Goal: Task Accomplishment & Management: Use online tool/utility

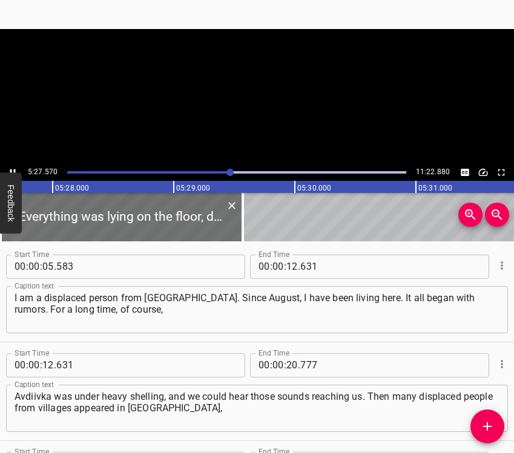
scroll to position [4085, 0]
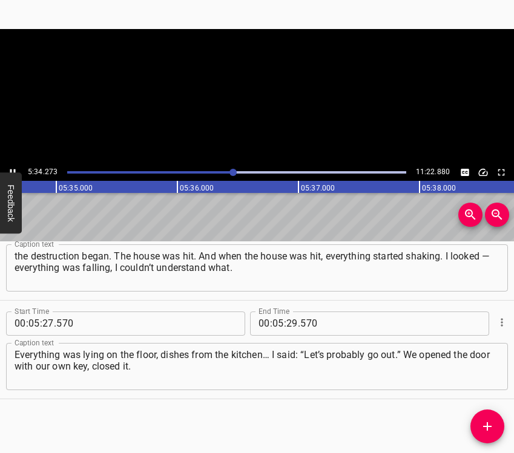
click at [13, 167] on icon "Play/Pause" at bounding box center [12, 172] width 11 height 11
click at [291, 319] on input "number" at bounding box center [291, 324] width 11 height 24
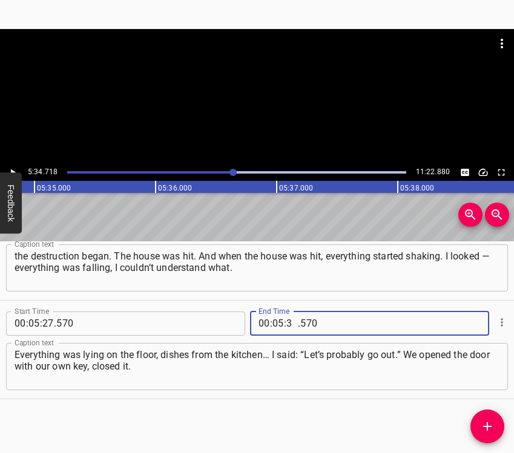
type input "34"
type input "718"
click at [483, 421] on icon "Add Cue" at bounding box center [487, 426] width 15 height 15
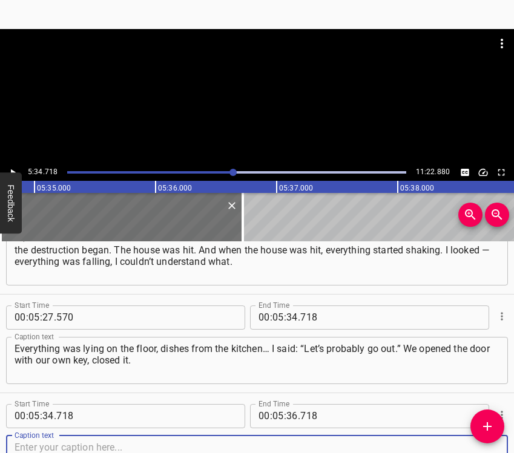
scroll to position [4184, 0]
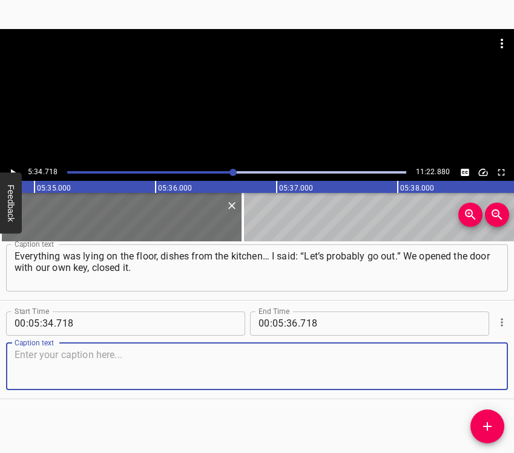
click at [472, 368] on textarea at bounding box center [257, 366] width 485 height 34
click at [76, 366] on textarea at bounding box center [257, 366] width 485 height 34
paste textarea "We came out into the stairwell. Nothing could be seen there, and some people we…"
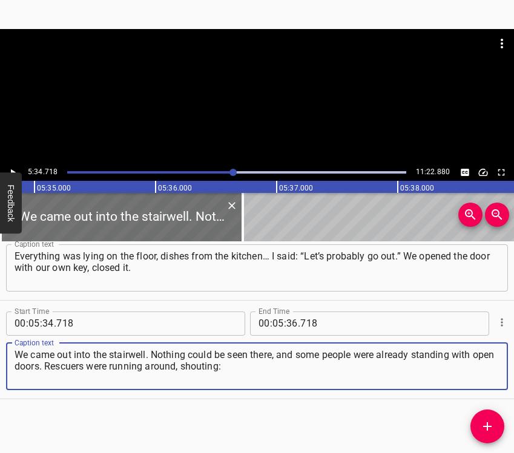
type textarea "We came out into the stairwell. Nothing could be seen there, and some people we…"
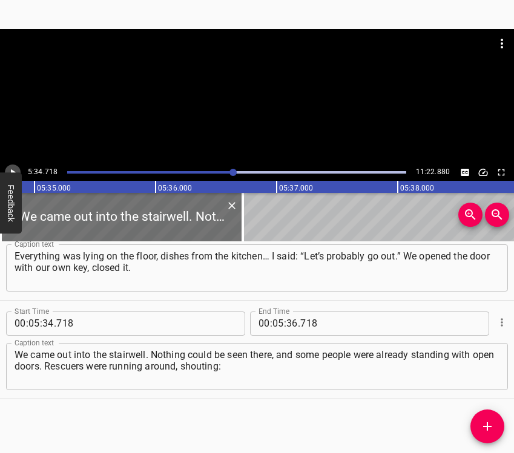
click at [11, 167] on icon "Play/Pause" at bounding box center [12, 172] width 11 height 11
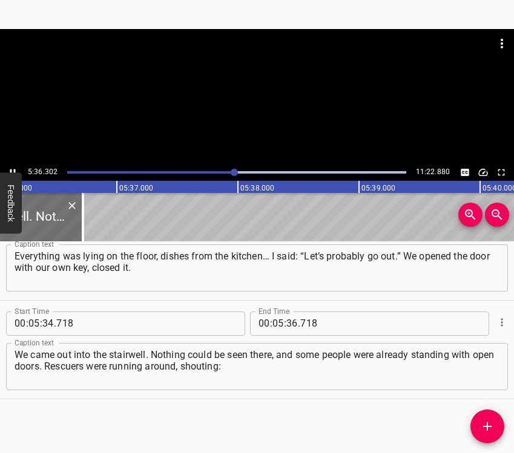
scroll to position [0, 40694]
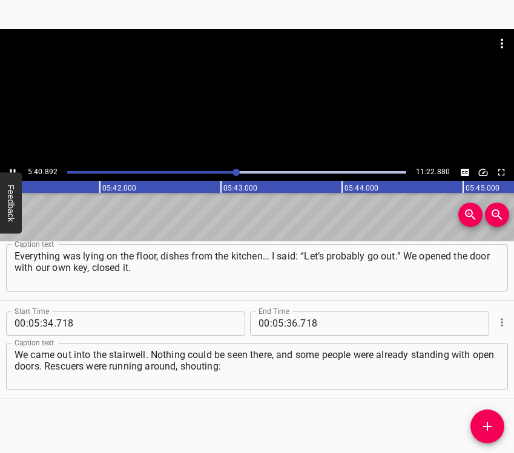
click at [11, 168] on button "Play/Pause" at bounding box center [13, 173] width 16 height 16
click at [235, 171] on div at bounding box center [236, 172] width 7 height 7
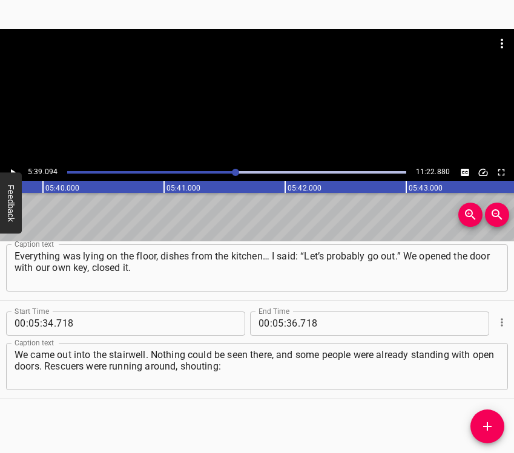
scroll to position [0, 41034]
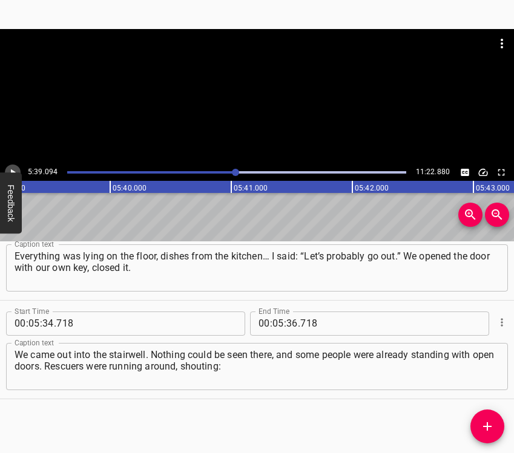
click at [11, 166] on button "Play/Pause" at bounding box center [13, 173] width 16 height 16
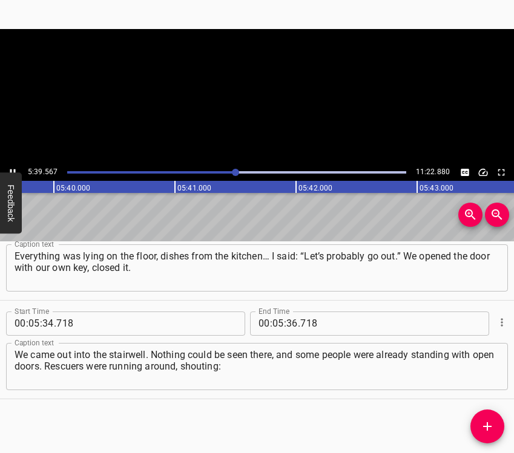
click at [11, 166] on button "Play/Pause" at bounding box center [13, 173] width 16 height 16
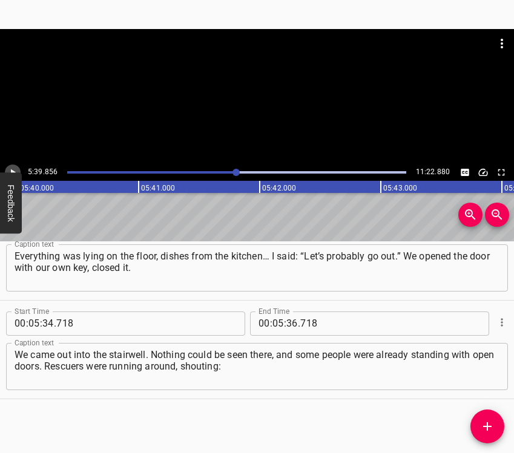
click at [11, 166] on button "Play/Pause" at bounding box center [13, 173] width 16 height 16
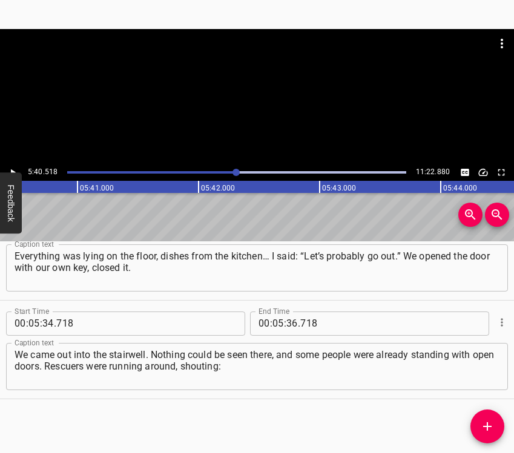
scroll to position [0, 41206]
click at [289, 322] on input "number" at bounding box center [291, 324] width 11 height 24
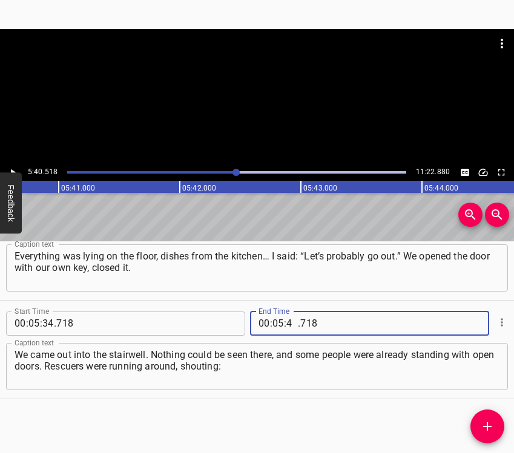
type input "40"
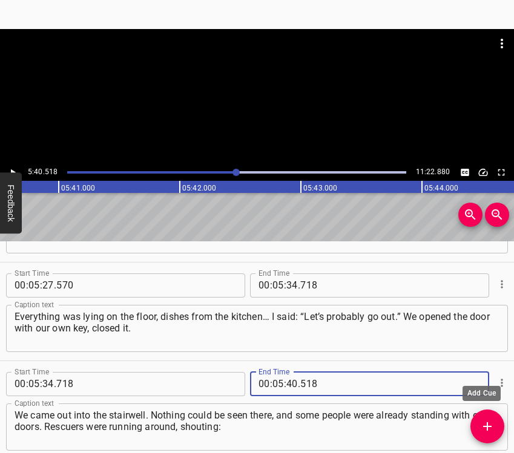
type input "518"
click at [489, 430] on icon "Add Cue" at bounding box center [487, 426] width 15 height 15
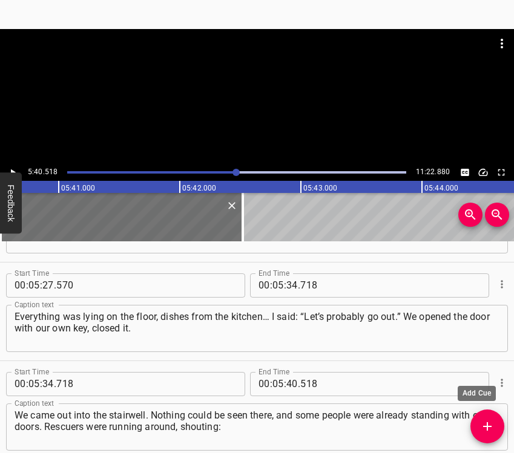
scroll to position [4283, 0]
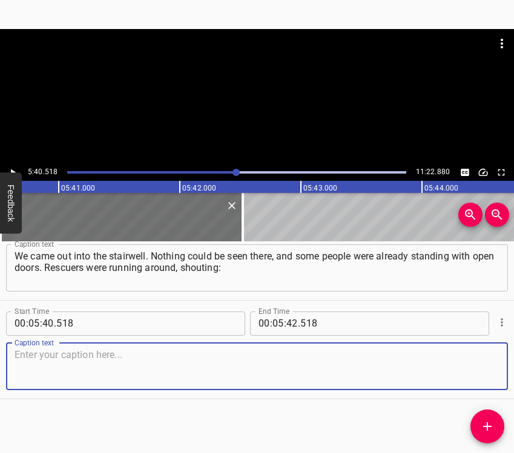
click at [476, 375] on textarea at bounding box center [257, 366] width 485 height 34
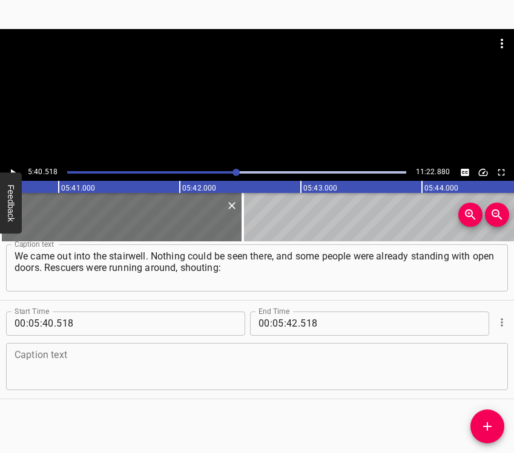
click at [100, 370] on textarea at bounding box center [257, 366] width 485 height 34
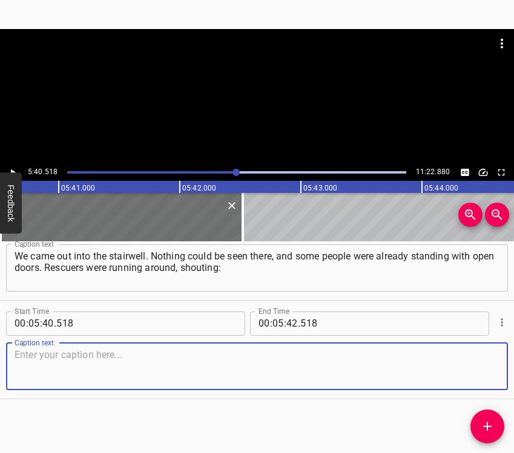
paste textarea "Who needs help? Are there any wounded or not?” And we began going down. There w…"
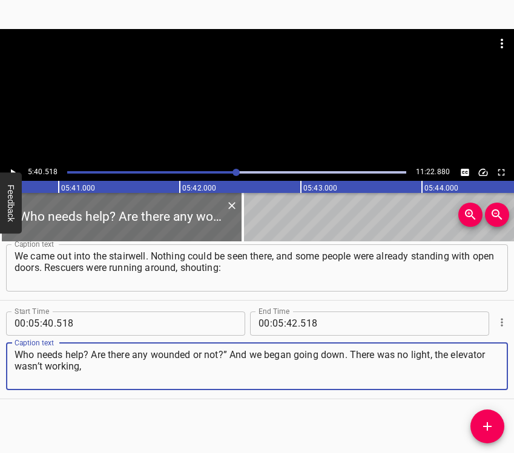
type textarea "Who needs help? Are there any wounded or not?” And we began going down. There w…"
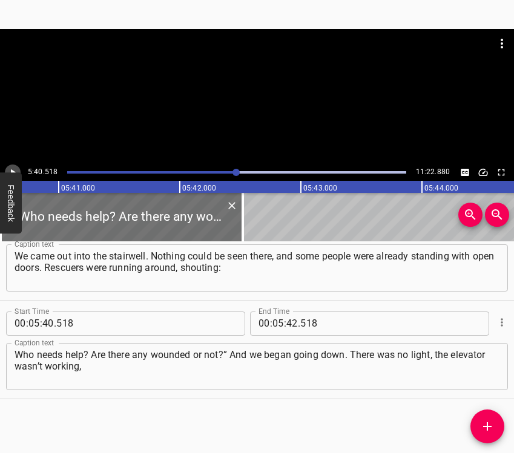
click at [12, 168] on icon "Play/Pause" at bounding box center [12, 172] width 11 height 11
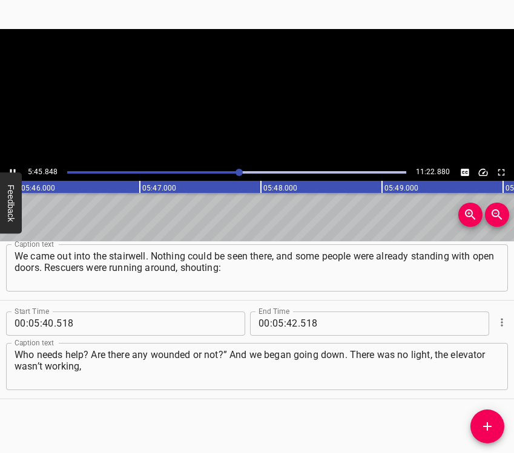
click at [12, 168] on icon "Play/Pause" at bounding box center [12, 172] width 11 height 11
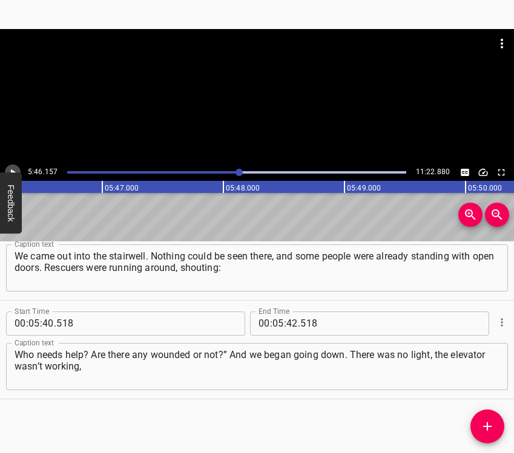
click at [12, 168] on icon "Play/Pause" at bounding box center [12, 172] width 11 height 11
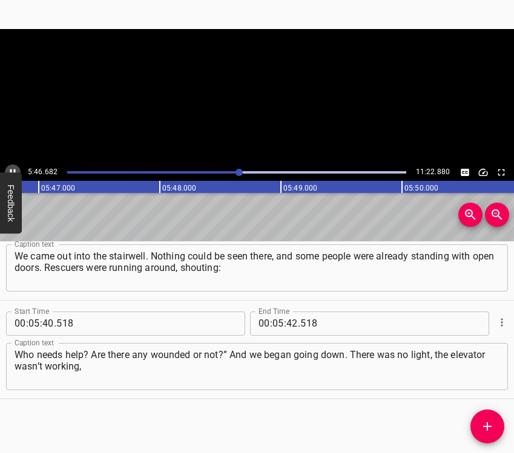
scroll to position [0, 41974]
click at [286, 316] on input "number" at bounding box center [291, 324] width 11 height 24
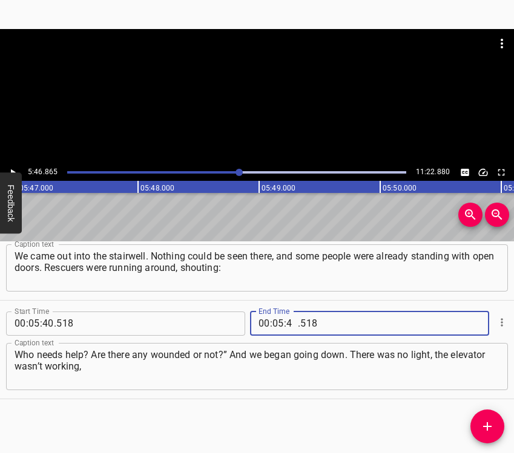
type input "46"
type input "865"
click at [487, 422] on icon "Add Cue" at bounding box center [487, 426] width 15 height 15
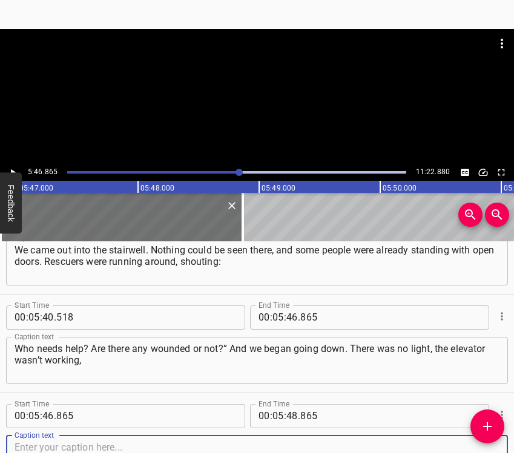
scroll to position [4381, 0]
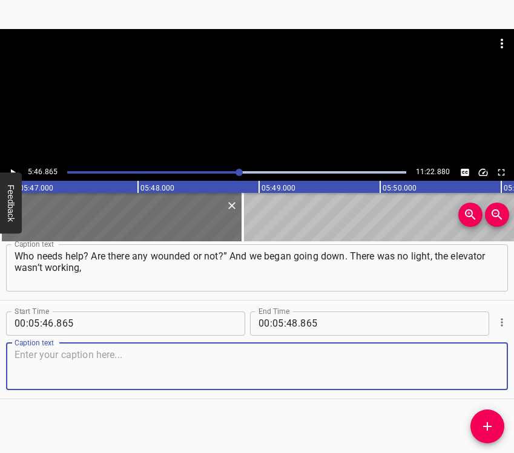
drag, startPoint x: 475, startPoint y: 367, endPoint x: 507, endPoint y: 353, distance: 35.0
click at [476, 366] on textarea at bounding box center [257, 366] width 485 height 34
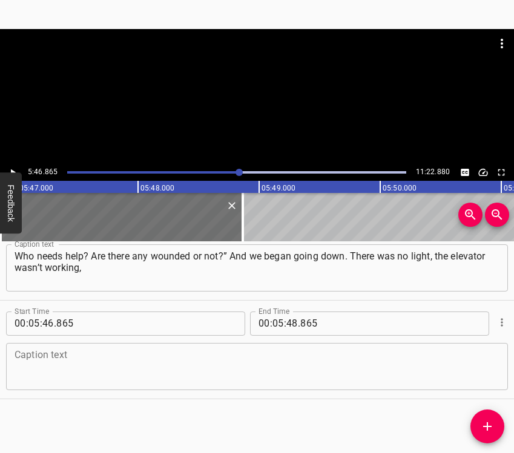
click at [42, 363] on textarea at bounding box center [257, 366] width 485 height 34
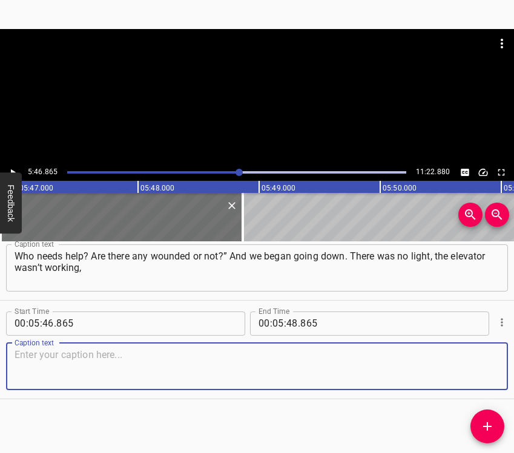
paste textarea "and rescuers were already breaking down two doors because people were shouting …"
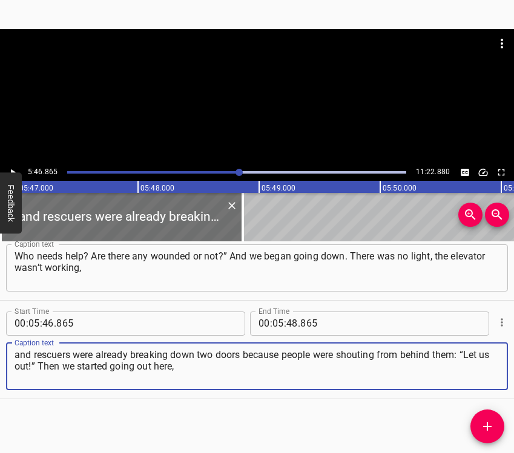
type textarea "and rescuers were already breaking down two doors because people were shouting …"
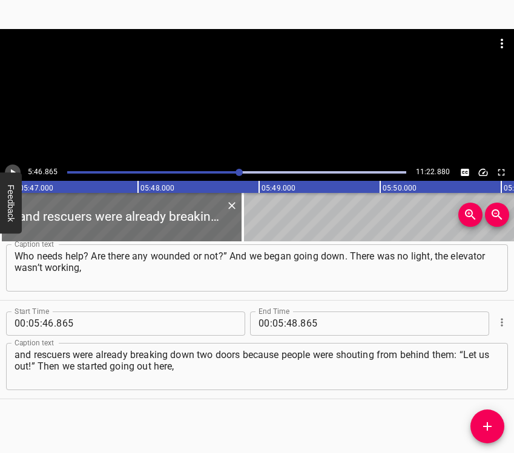
click at [12, 169] on icon "Play/Pause" at bounding box center [12, 172] width 11 height 11
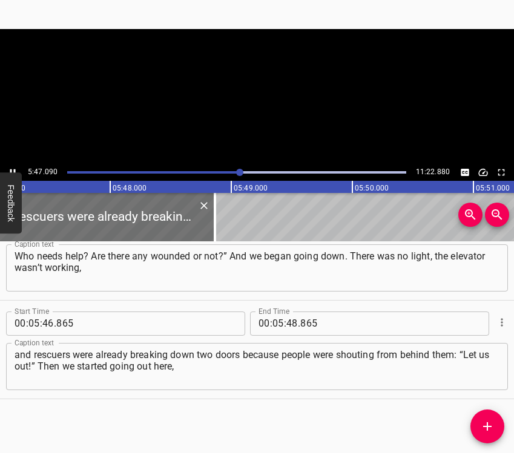
scroll to position [0, 42032]
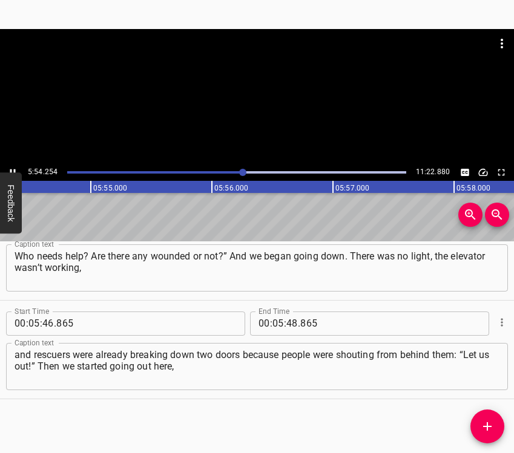
click at [11, 167] on icon "Play/Pause" at bounding box center [12, 172] width 11 height 11
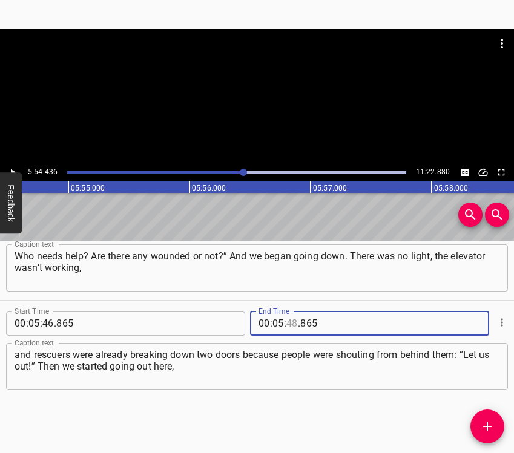
click at [288, 322] on input "number" at bounding box center [291, 324] width 11 height 24
type input "54"
type input "436"
click at [486, 415] on button "Add Cue" at bounding box center [487, 427] width 34 height 34
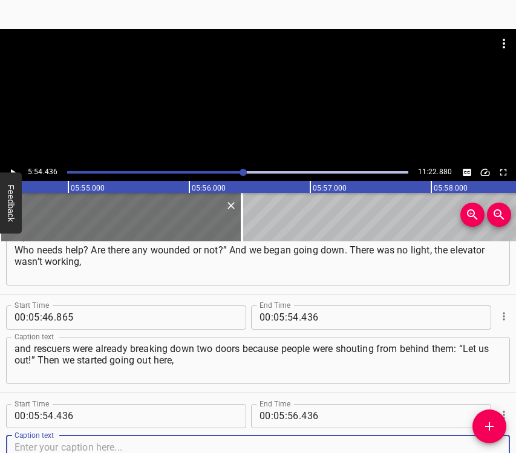
scroll to position [4480, 0]
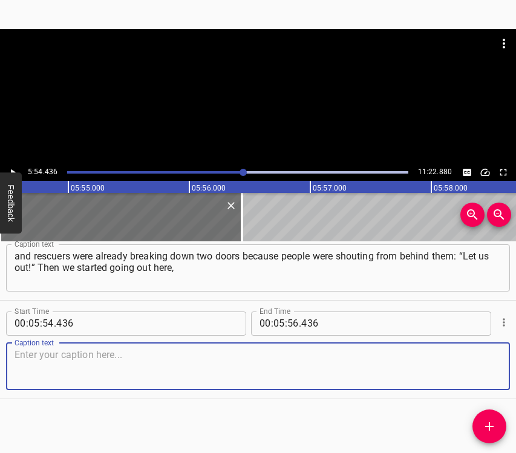
drag, startPoint x: 480, startPoint y: 374, endPoint x: 513, endPoint y: 364, distance: 34.7
click at [489, 372] on textarea at bounding box center [258, 366] width 487 height 34
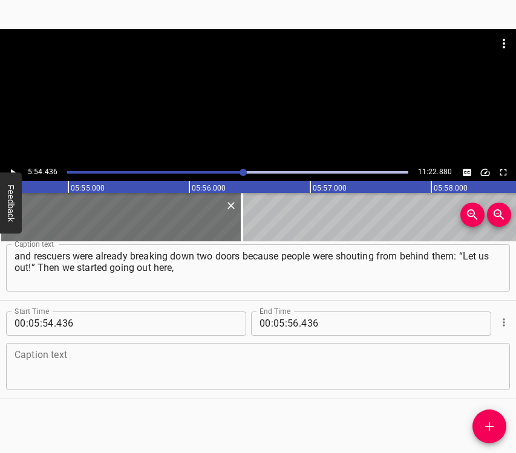
click at [145, 361] on textarea at bounding box center [258, 366] width 487 height 34
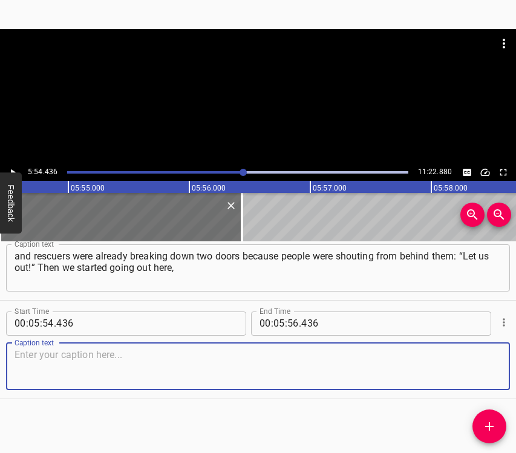
paste textarea "but the whole porch had been bombed — only reinforcement bars remained. My uncl…"
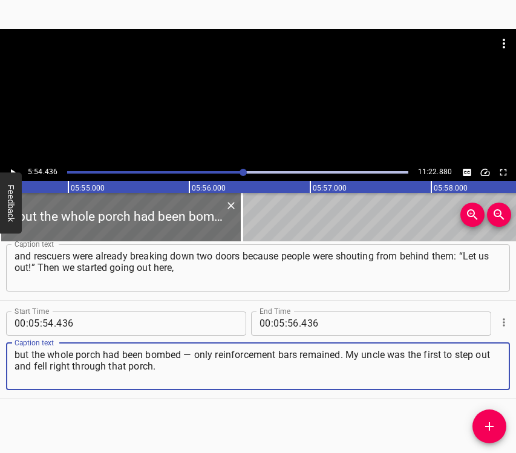
type textarea "but the whole porch had been bombed — only reinforcement bars remained. My uncl…"
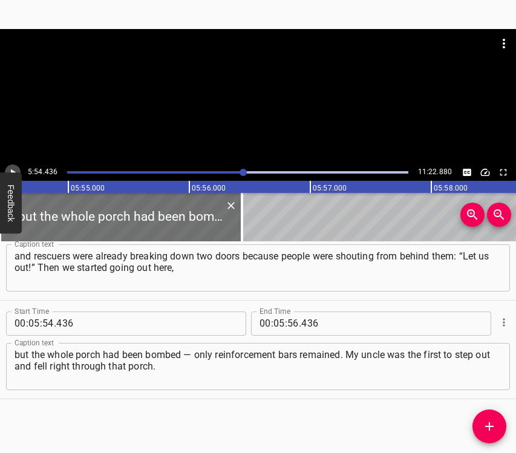
click at [11, 169] on icon "Play/Pause" at bounding box center [12, 172] width 11 height 11
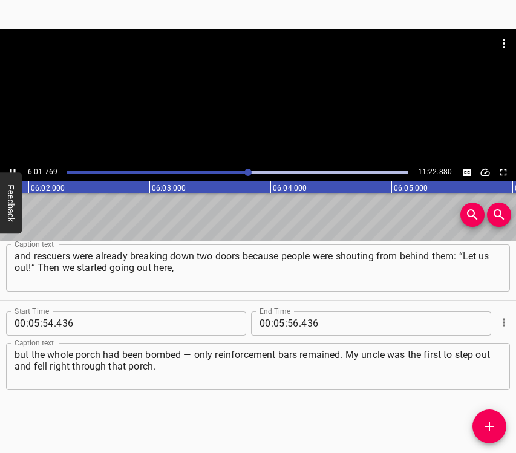
click at [13, 171] on icon "Play/Pause" at bounding box center [12, 172] width 11 height 11
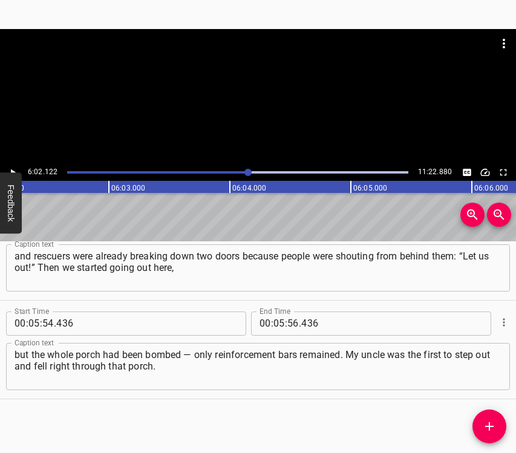
scroll to position [0, 43821]
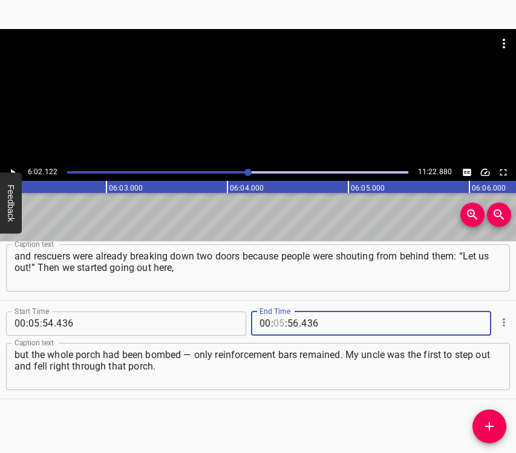
click at [276, 329] on input "number" at bounding box center [278, 324] width 11 height 24
type input "06"
type input "02"
type input "122"
click at [486, 420] on icon "Add Cue" at bounding box center [489, 426] width 15 height 15
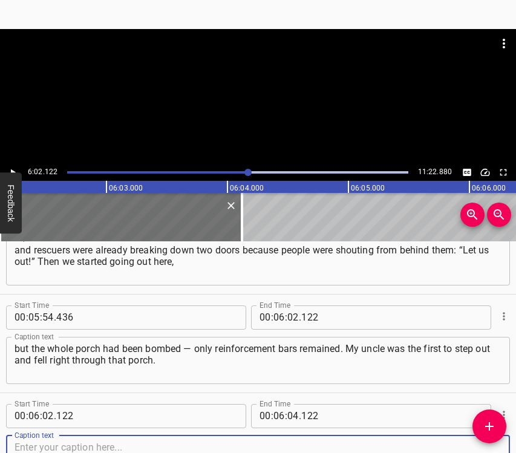
scroll to position [4578, 0]
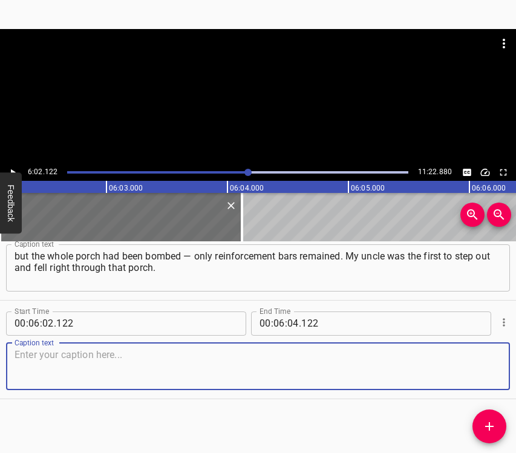
drag, startPoint x: 475, startPoint y: 364, endPoint x: 514, endPoint y: 349, distance: 41.4
click at [479, 361] on textarea at bounding box center [258, 366] width 487 height 34
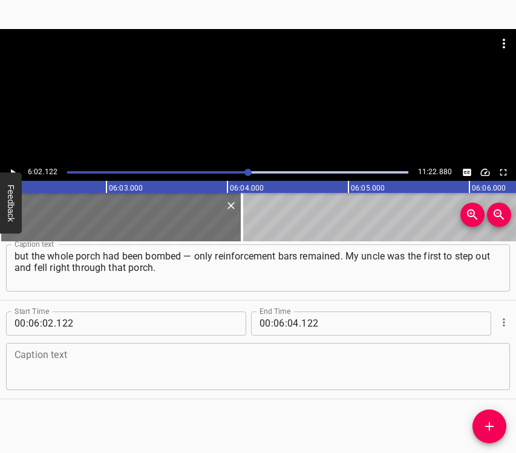
click at [159, 373] on textarea at bounding box center [258, 366] width 487 height 34
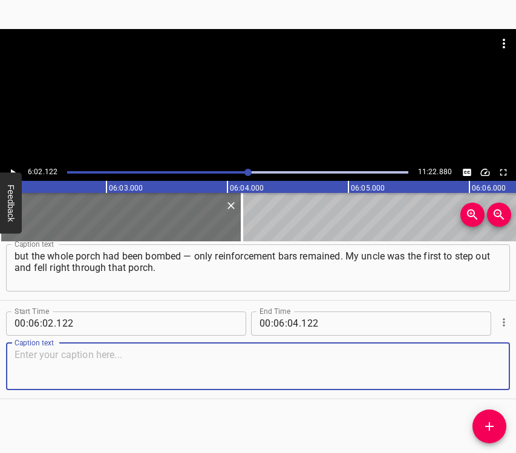
paste textarea "He started shouting: “Pull me out!” But I couldn’t pull him out, so I ran to ca…"
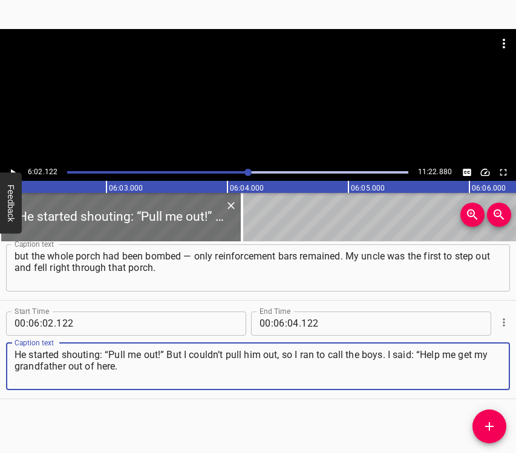
type textarea "He started shouting: “Pull me out!” But I couldn’t pull him out, so I ran to ca…"
click at [11, 167] on icon "Play/Pause" at bounding box center [12, 172] width 11 height 11
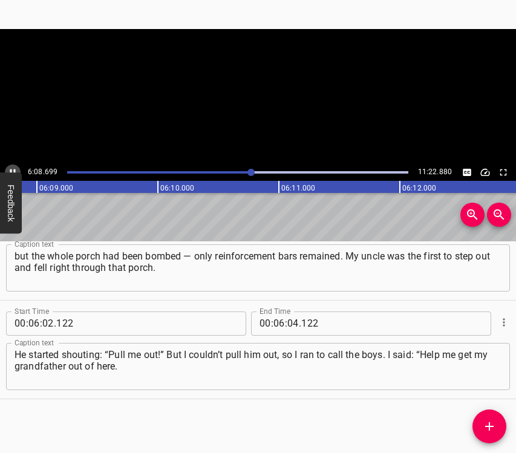
click at [11, 167] on icon "Play/Pause" at bounding box center [12, 172] width 11 height 11
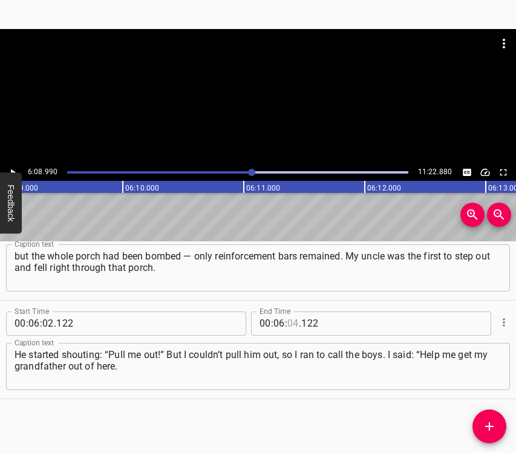
click at [287, 319] on input "number" at bounding box center [292, 324] width 11 height 24
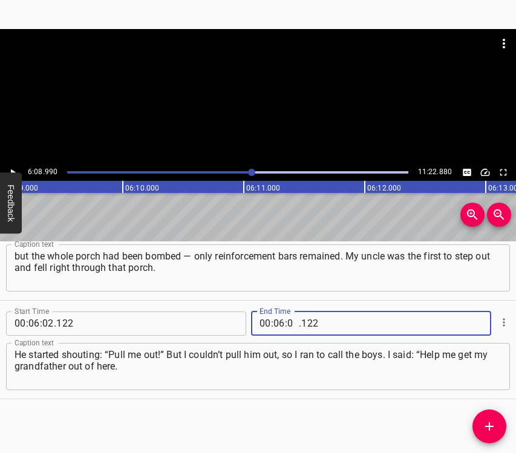
type input "08"
type input "990"
click at [487, 427] on icon "Add Cue" at bounding box center [489, 426] width 8 height 8
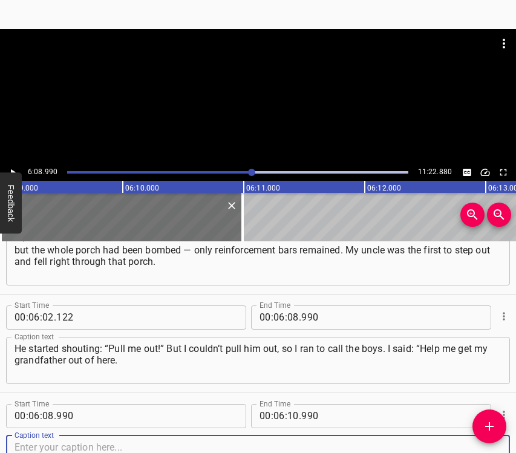
scroll to position [4677, 0]
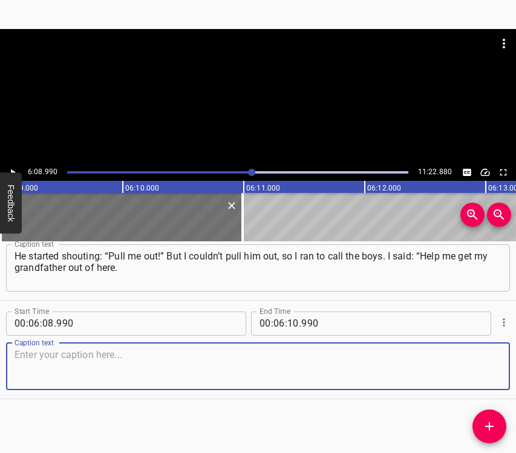
click at [470, 369] on textarea at bounding box center [258, 366] width 487 height 34
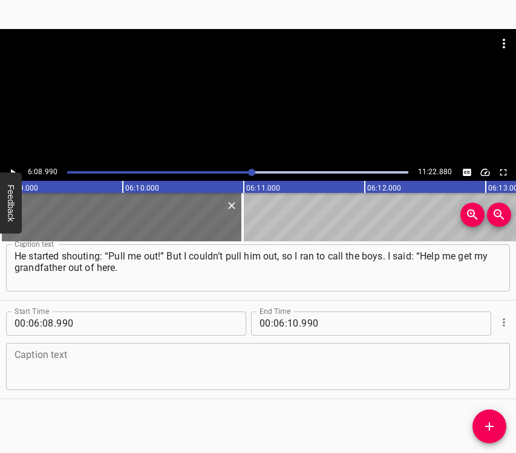
click at [264, 362] on textarea at bounding box center [258, 366] width 487 height 34
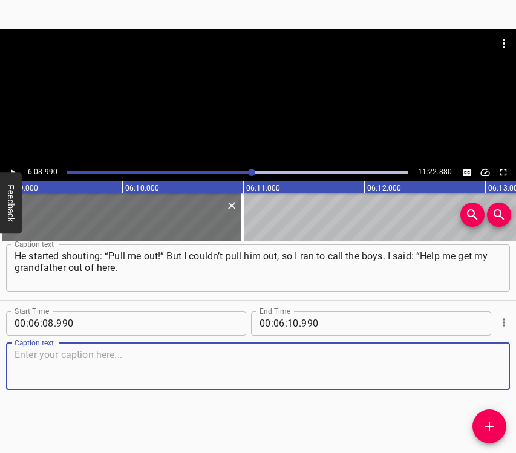
paste textarea "He is [DEMOGRAPHIC_DATA], he is somewhere here.” And by the time the guys came,…"
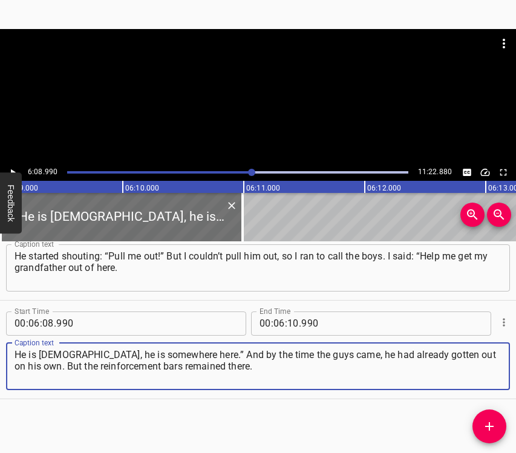
type textarea "He is [DEMOGRAPHIC_DATA], he is somewhere here.” And by the time the guys came,…"
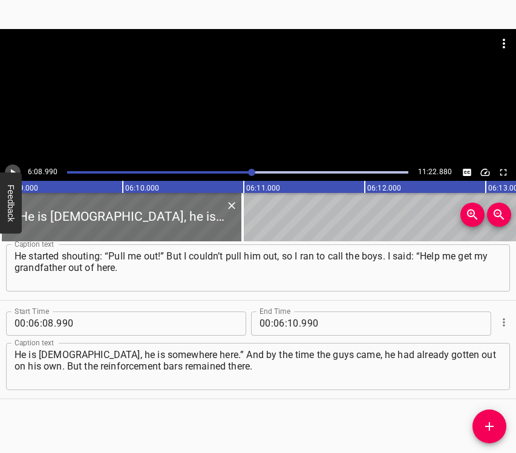
click at [16, 166] on button "Play/Pause" at bounding box center [13, 173] width 16 height 16
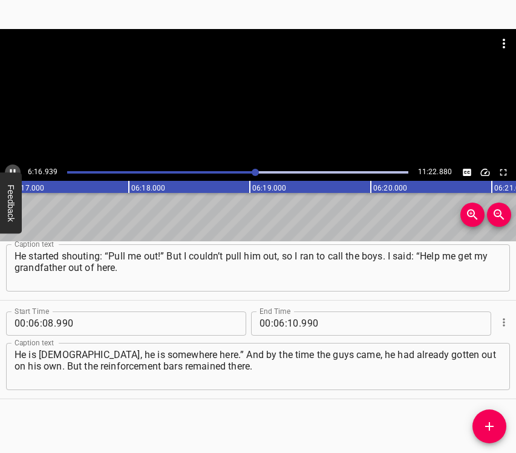
click at [11, 171] on icon "Play/Pause" at bounding box center [12, 172] width 5 height 7
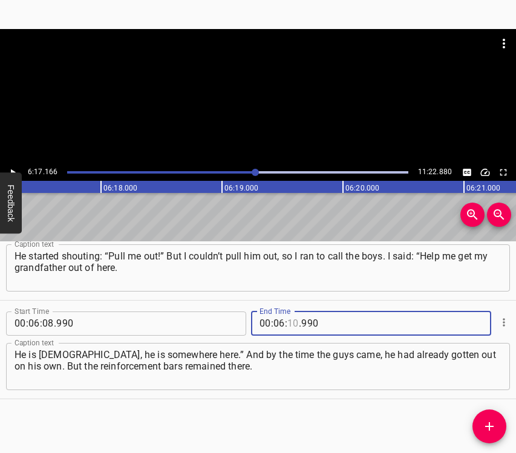
click at [290, 321] on input "number" at bounding box center [292, 324] width 11 height 24
type input "17"
type input "166"
click at [494, 425] on icon "Add Cue" at bounding box center [489, 426] width 15 height 15
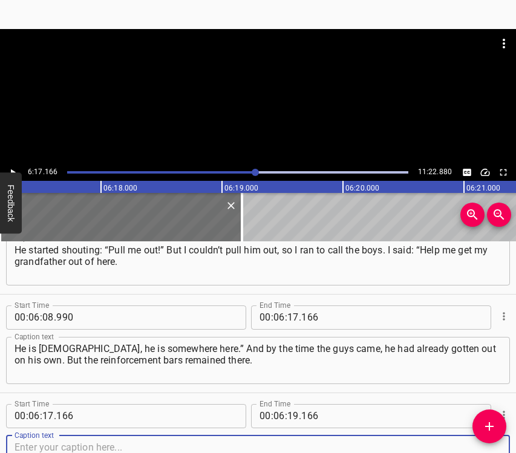
scroll to position [4776, 0]
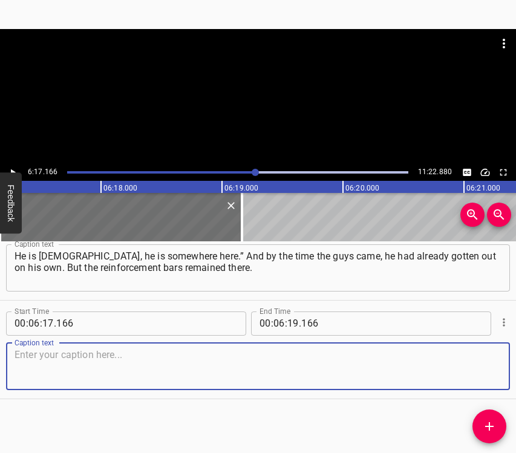
drag, startPoint x: 481, startPoint y: 364, endPoint x: 510, endPoint y: 354, distance: 30.8
click at [486, 362] on textarea at bounding box center [258, 366] width 487 height 34
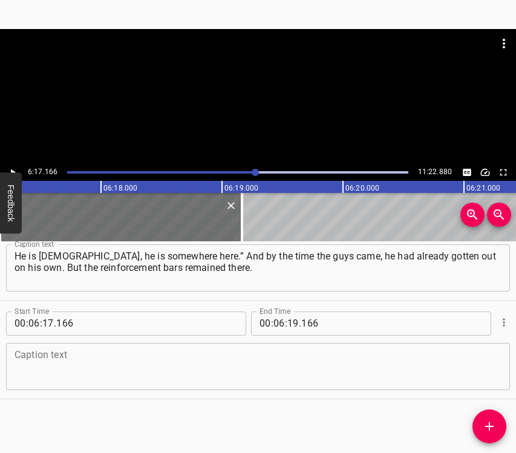
click at [205, 363] on textarea at bounding box center [258, 366] width 487 height 34
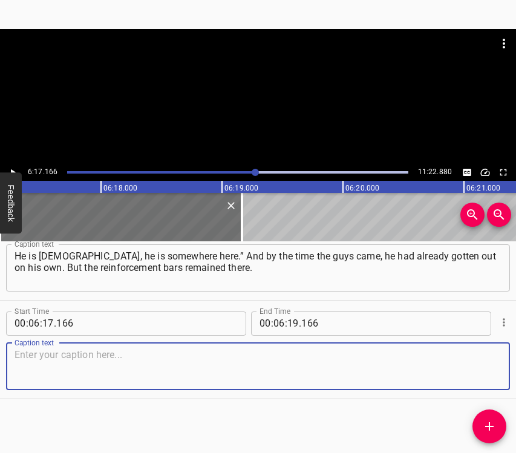
paste textarea "And everything here was burning. We went out through the fire. The heat was ove…"
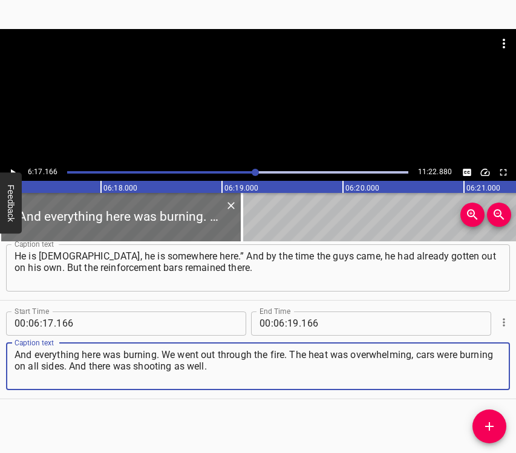
type textarea "And everything here was burning. We went out through the fire. The heat was ove…"
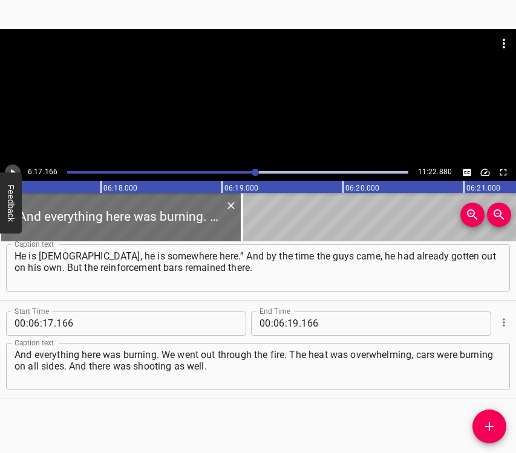
click at [14, 167] on icon "Play/Pause" at bounding box center [12, 172] width 11 height 11
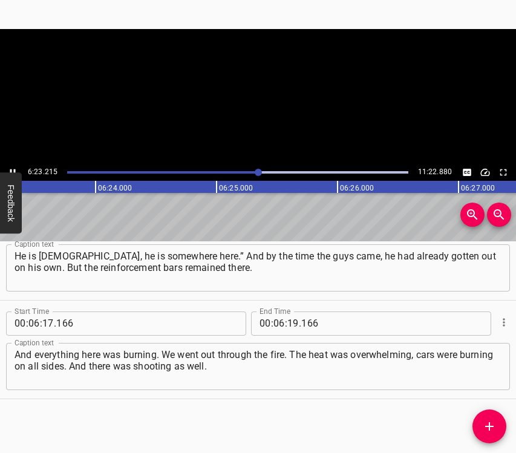
click at [14, 167] on icon "Play/Pause" at bounding box center [12, 172] width 11 height 11
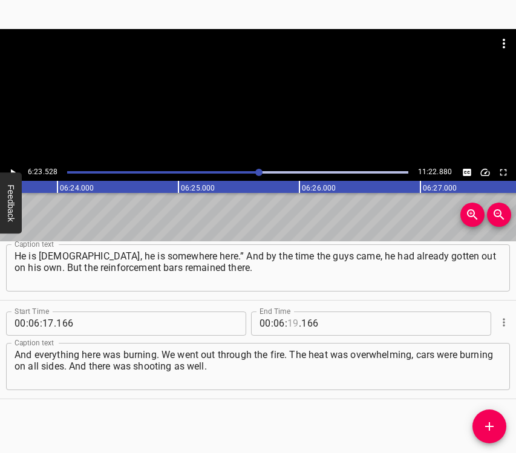
click at [291, 323] on input "number" at bounding box center [292, 324] width 11 height 24
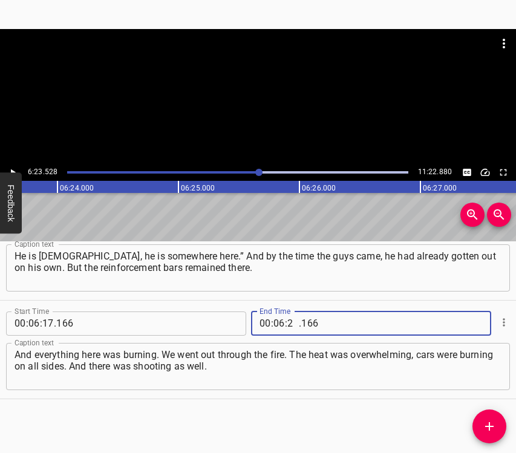
type input "23"
type input "528"
click at [489, 423] on icon "Add Cue" at bounding box center [489, 426] width 8 height 8
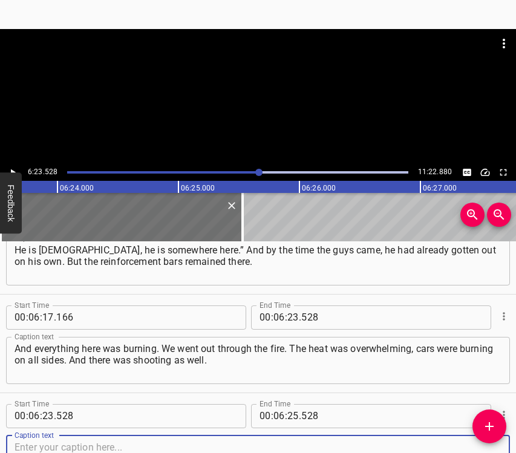
scroll to position [4874, 0]
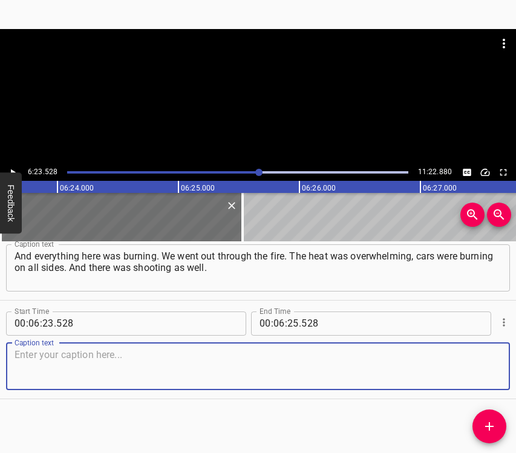
drag, startPoint x: 488, startPoint y: 375, endPoint x: 514, endPoint y: 359, distance: 30.7
click at [488, 375] on textarea at bounding box center [258, 366] width 487 height 34
click at [203, 363] on textarea at bounding box center [258, 366] width 487 height 34
paste textarea "I thought: “If a car explodes now, we will be killed right here.” We ran to thi…"
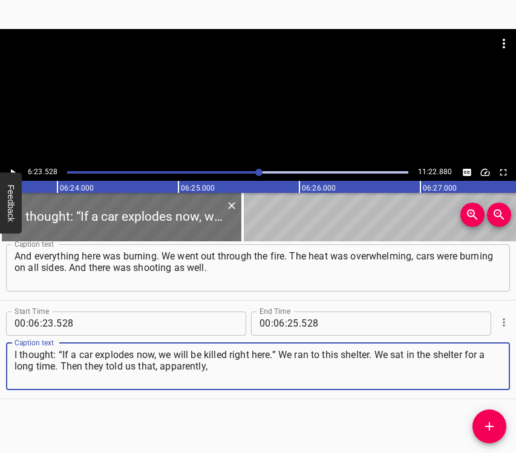
type textarea "I thought: “If a car explodes now, we will be killed right here.” We ran to thi…"
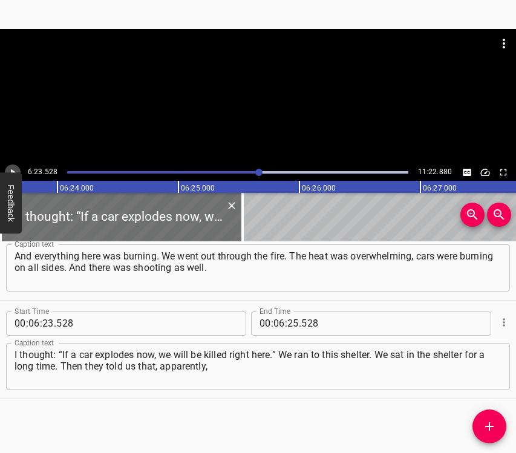
click at [14, 169] on icon "Play/Pause" at bounding box center [12, 172] width 11 height 11
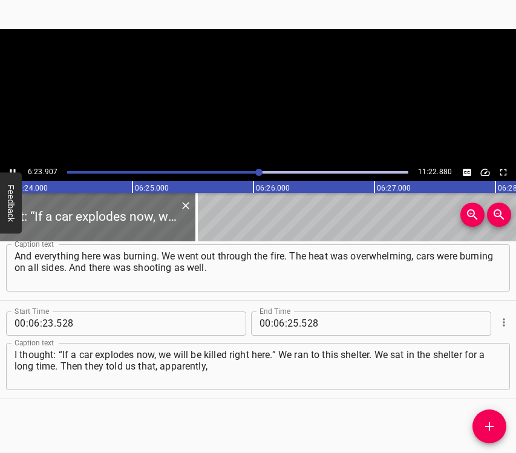
scroll to position [0, 46487]
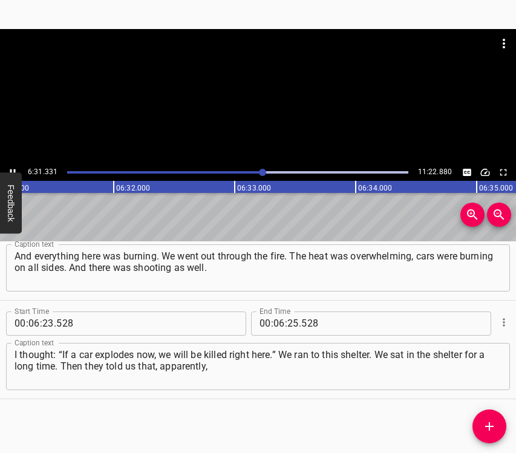
click at [13, 167] on icon "Play/Pause" at bounding box center [12, 172] width 11 height 11
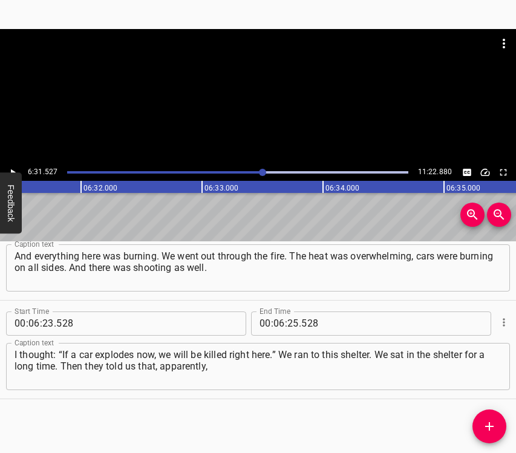
scroll to position [0, 47379]
click at [288, 321] on input "number" at bounding box center [292, 324] width 11 height 24
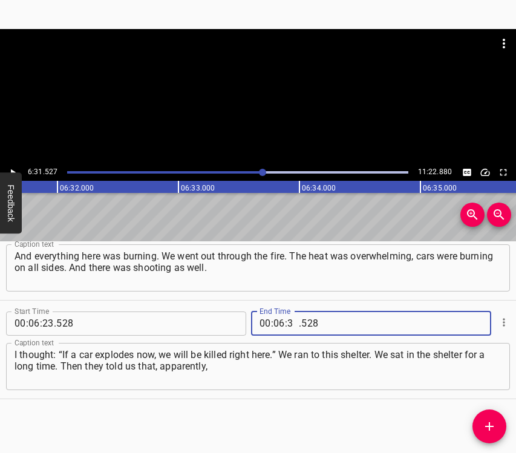
type input "31"
type input "527"
click at [493, 425] on icon "Add Cue" at bounding box center [489, 426] width 15 height 15
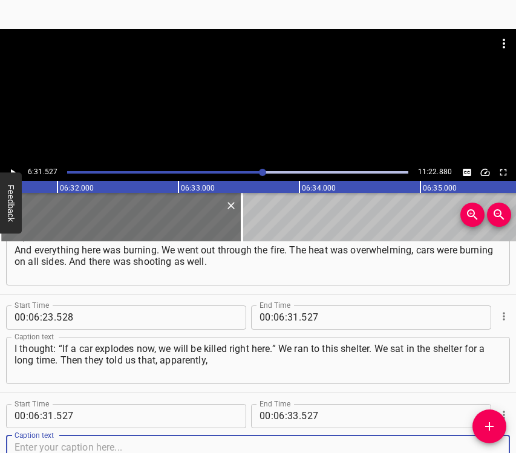
scroll to position [4973, 0]
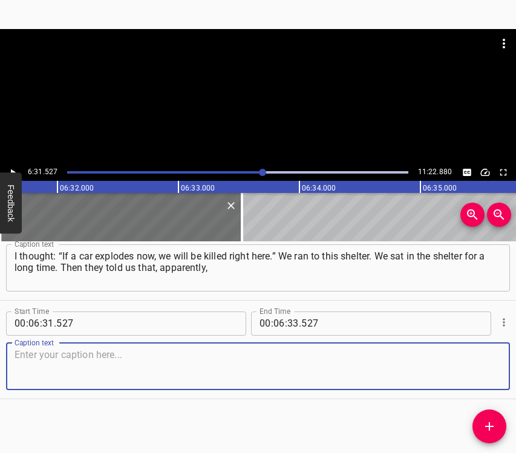
click at [489, 380] on textarea at bounding box center [258, 366] width 487 height 34
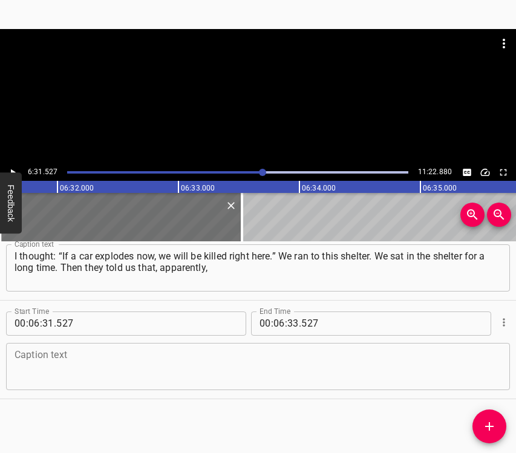
click at [62, 369] on textarea at bounding box center [258, 366] width 487 height 34
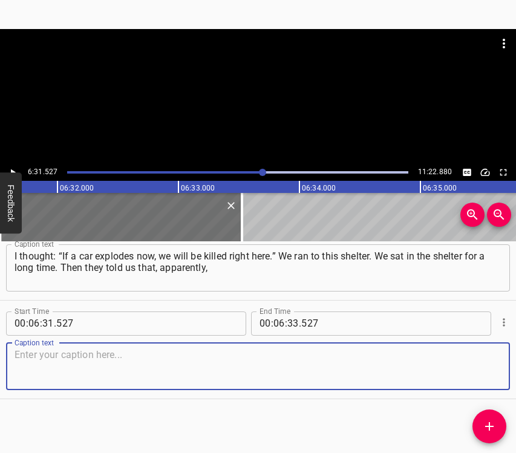
paste textarea "the alarm was over. We went out, and for about another hour it was quiet. We wa…"
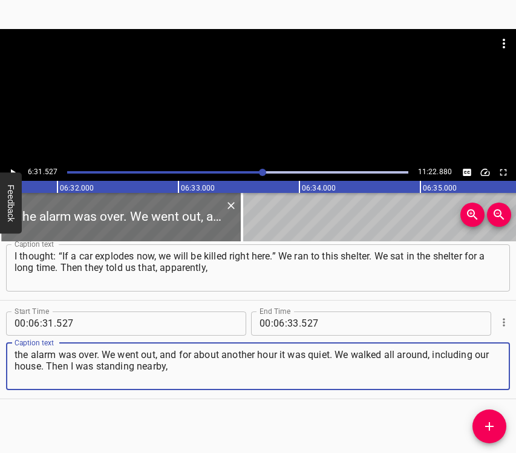
type textarea "the alarm was over. We went out, and for about another hour it was quiet. We wa…"
click at [13, 167] on icon "Play/Pause" at bounding box center [12, 172] width 11 height 11
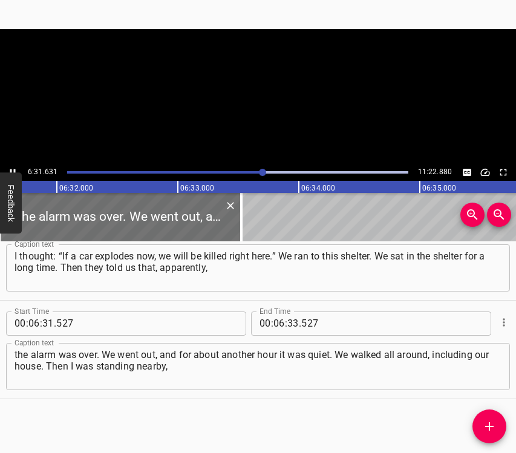
scroll to position [0, 47391]
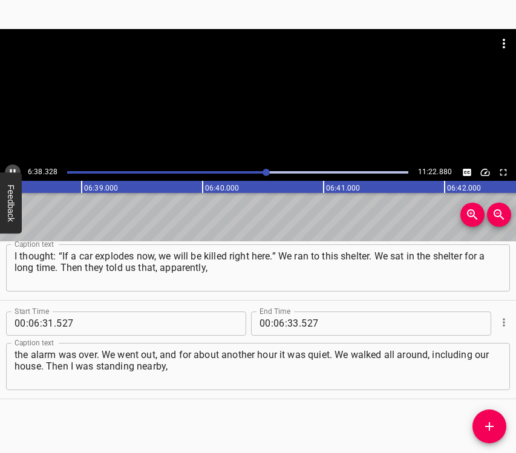
click at [9, 167] on icon "Play/Pause" at bounding box center [12, 172] width 11 height 11
click at [287, 318] on input "number" at bounding box center [292, 324] width 11 height 24
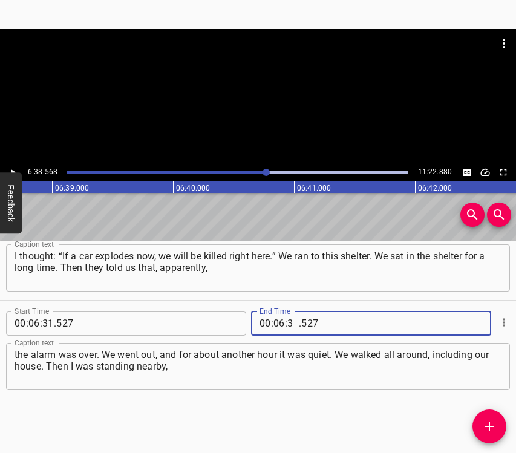
type input "38"
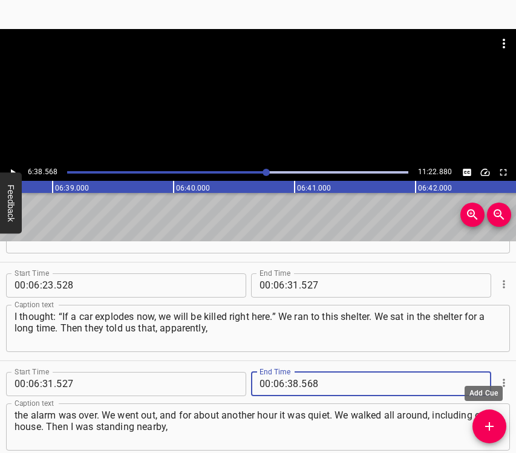
type input "568"
click at [487, 419] on icon "Add Cue" at bounding box center [489, 426] width 15 height 15
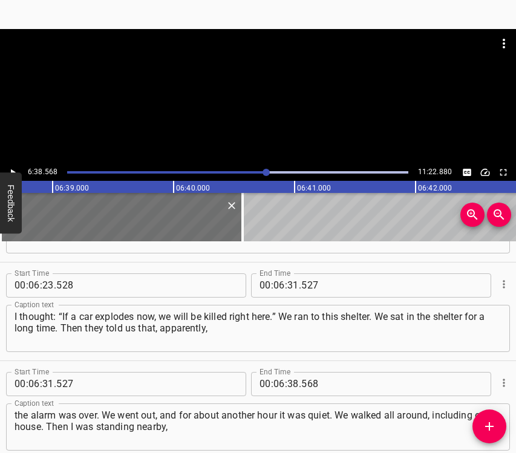
scroll to position [5072, 0]
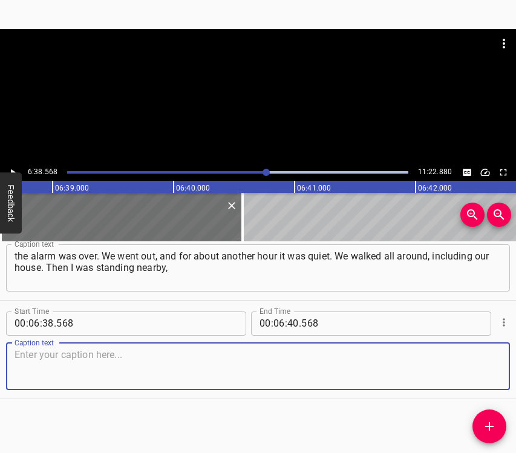
click at [477, 365] on textarea at bounding box center [258, 366] width 487 height 34
click at [45, 371] on textarea at bounding box center [258, 366] width 487 height 34
paste textarea "and someone shouted to my mother: “Hurry, let’s go to the shelter! Sirens.” We …"
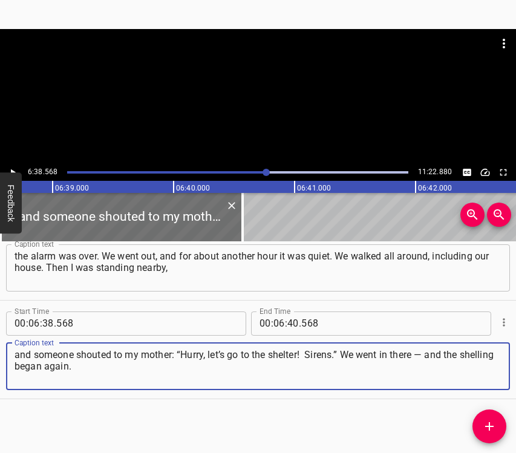
type textarea "and someone shouted to my mother: “Hurry, let’s go to the shelter! Sirens.” We …"
click at [16, 168] on icon "Play/Pause" at bounding box center [12, 172] width 11 height 11
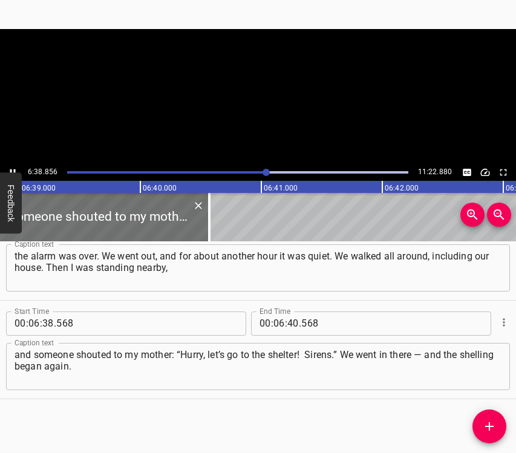
scroll to position [0, 48294]
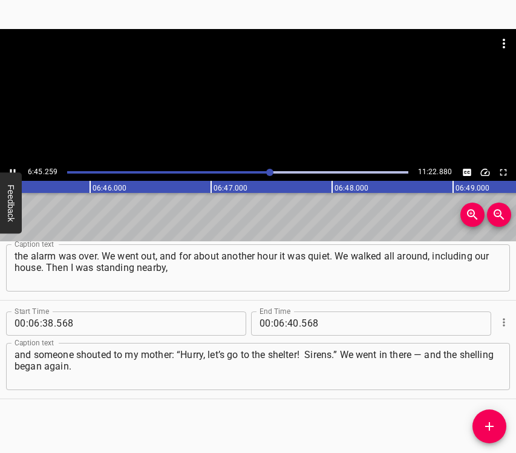
click at [11, 169] on icon "Play/Pause" at bounding box center [12, 172] width 5 height 7
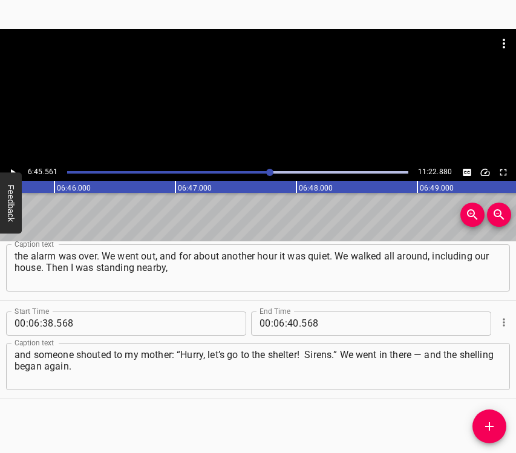
scroll to position [0, 49078]
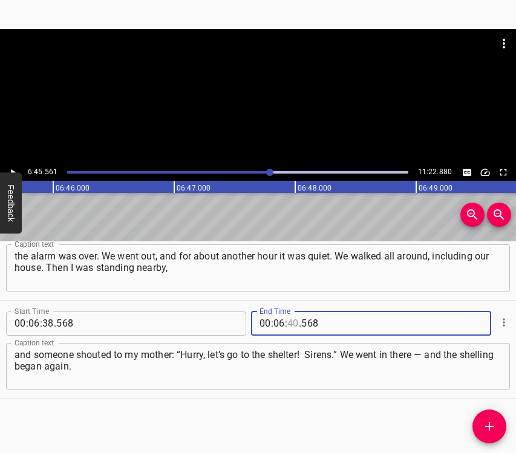
click at [289, 323] on input "number" at bounding box center [292, 324] width 11 height 24
type input "45"
type input "561"
click at [486, 421] on icon "Add Cue" at bounding box center [489, 426] width 15 height 15
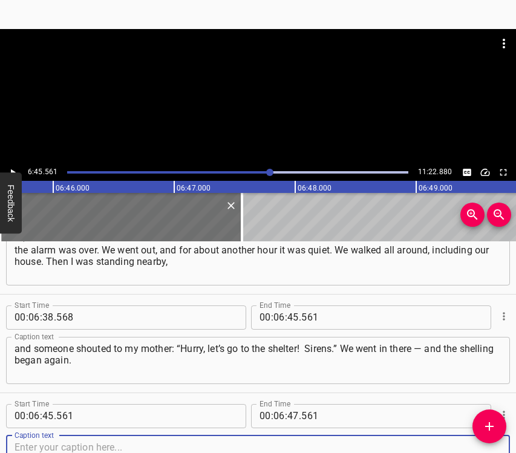
scroll to position [5170, 0]
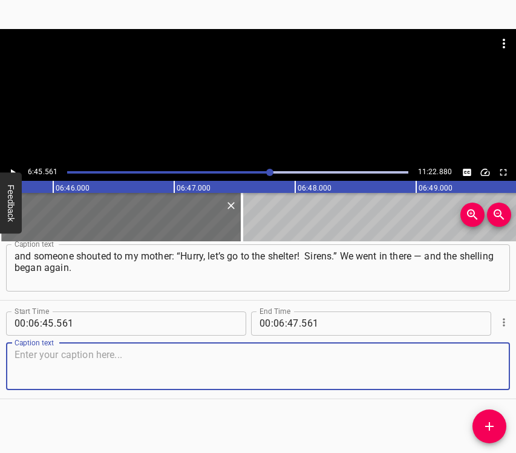
click at [480, 353] on textarea at bounding box center [258, 366] width 487 height 34
click at [486, 357] on textarea at bounding box center [258, 366] width 487 height 34
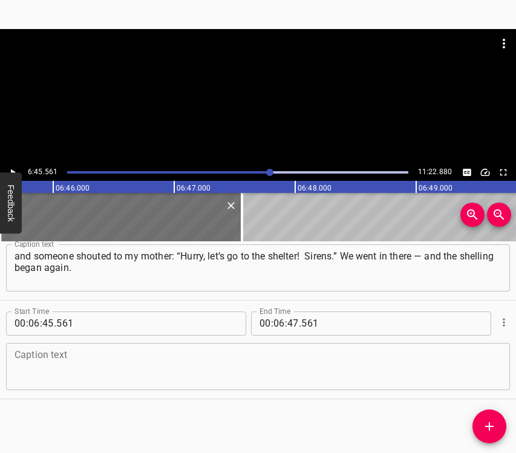
click at [59, 357] on textarea at bounding box center [258, 366] width 487 height 34
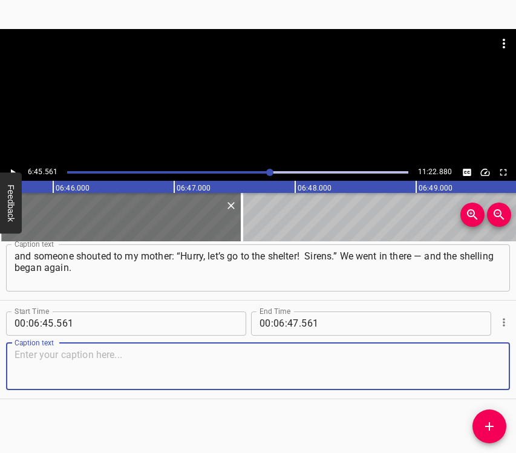
paste textarea "All the rescuers abandoned their work and went down to the basement. There were…"
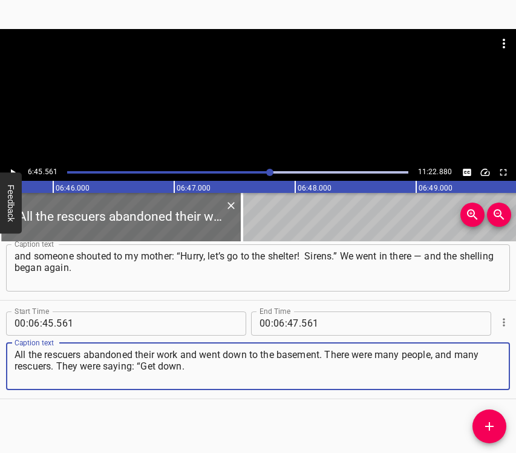
type textarea "All the rescuers abandoned their work and went down to the basement. There were…"
click at [13, 168] on icon "Play/Pause" at bounding box center [12, 172] width 11 height 11
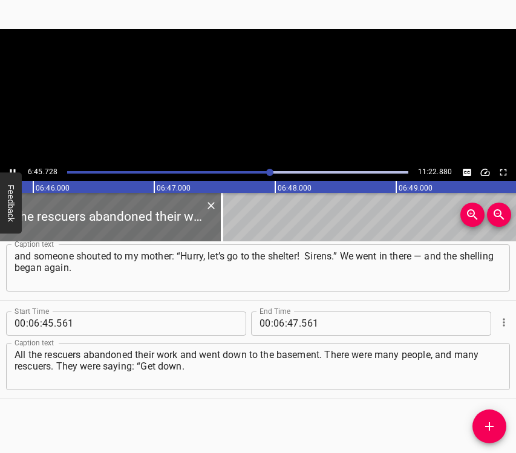
scroll to position [0, 49127]
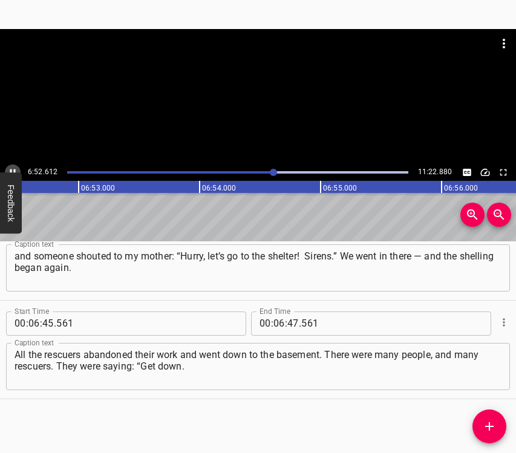
click at [10, 165] on button "Play/Pause" at bounding box center [13, 173] width 16 height 16
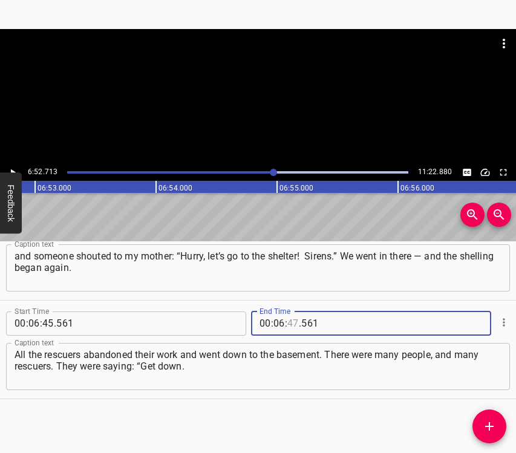
click at [289, 319] on input "number" at bounding box center [292, 324] width 11 height 24
type input "52"
type input "713"
click at [490, 424] on icon "Add Cue" at bounding box center [489, 426] width 8 height 8
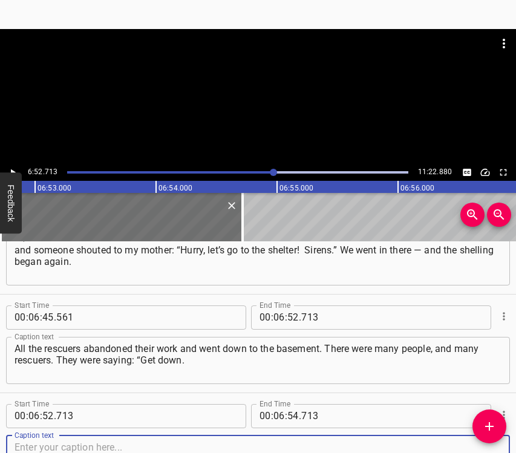
scroll to position [5269, 0]
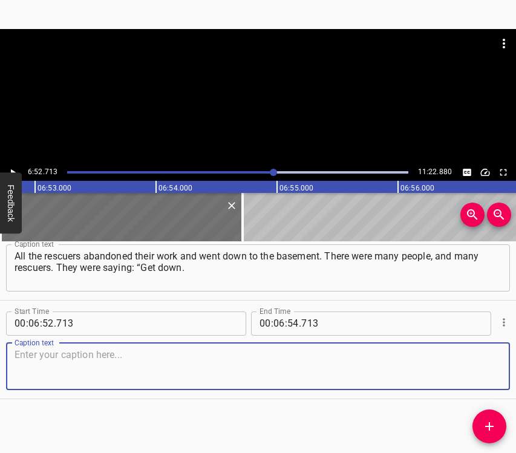
drag, startPoint x: 479, startPoint y: 371, endPoint x: 511, endPoint y: 368, distance: 32.2
click at [493, 372] on div "Caption text" at bounding box center [258, 366] width 504 height 47
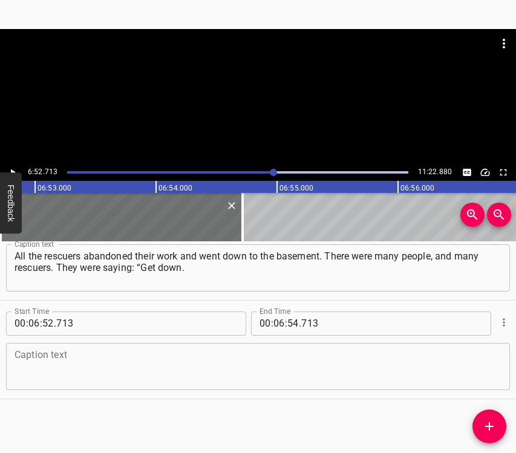
click at [422, 362] on textarea at bounding box center [258, 366] width 487 height 34
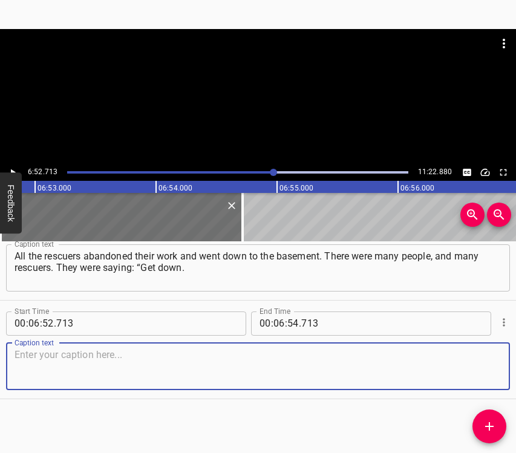
paste textarea "Sit down, lie down — however you can.” And indeed, we heard that sound… and the…"
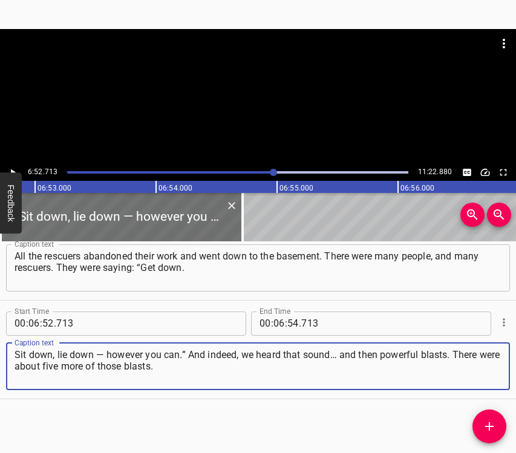
type textarea "Sit down, lie down — however you can.” And indeed, we heard that sound… and the…"
click at [13, 168] on icon "Play/Pause" at bounding box center [12, 172] width 11 height 11
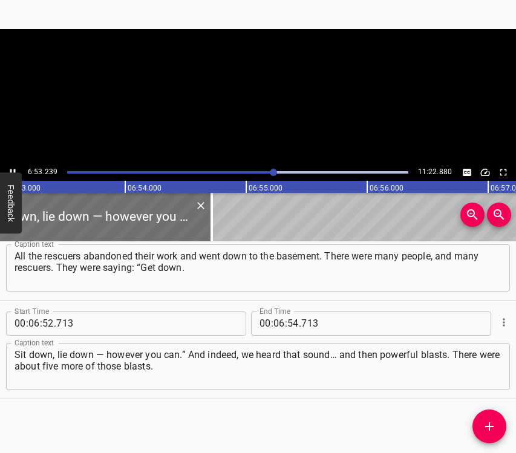
scroll to position [0, 50007]
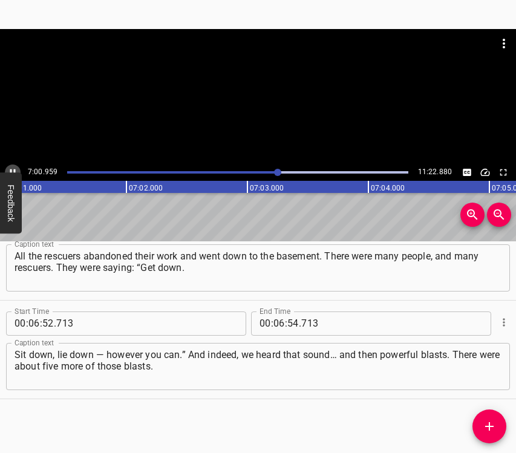
click at [13, 168] on icon "Play/Pause" at bounding box center [12, 172] width 11 height 11
click at [274, 321] on input "number" at bounding box center [278, 324] width 11 height 24
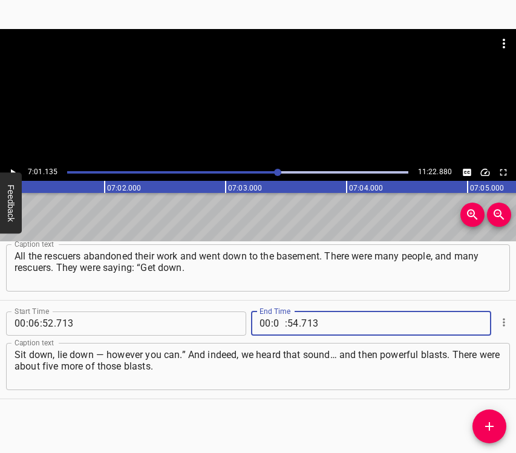
type input "07"
type input "01"
type input "135"
click at [488, 422] on icon "Add Cue" at bounding box center [489, 426] width 15 height 15
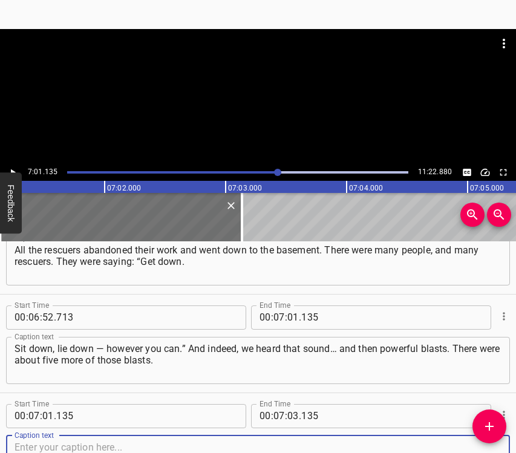
scroll to position [5367, 0]
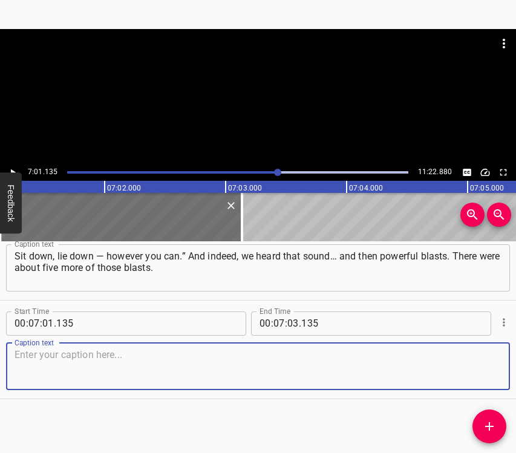
drag, startPoint x: 476, startPoint y: 368, endPoint x: 484, endPoint y: 366, distance: 8.1
click at [478, 368] on textarea at bounding box center [258, 366] width 487 height 34
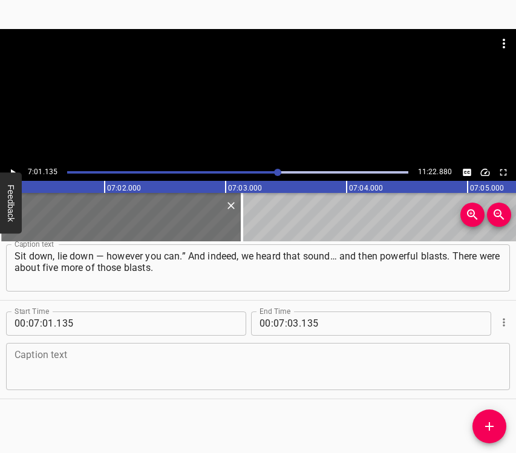
click at [121, 364] on textarea at bounding box center [258, 366] width 487 height 34
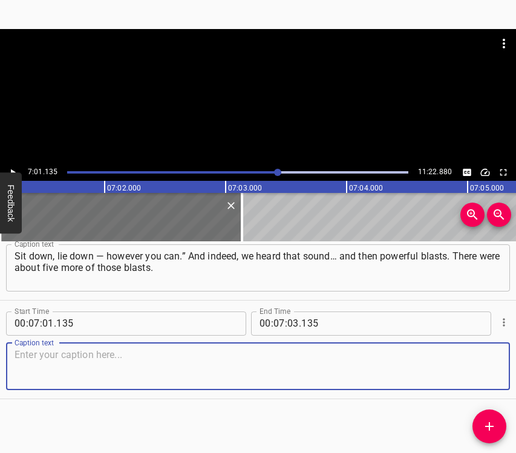
paste textarea "There were very many people there. Many medics too, providing assistance. Next …"
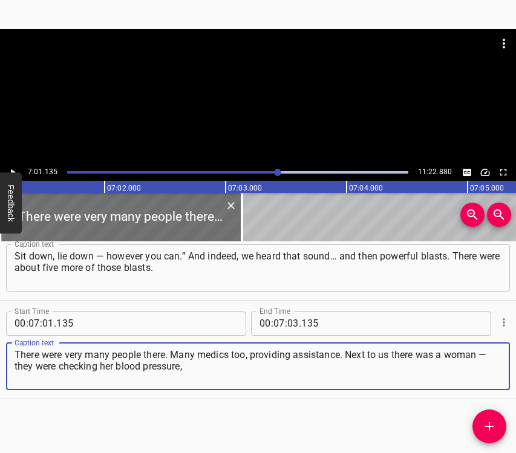
type textarea "There were very many people there. Many medics too, providing assistance. Next …"
click at [11, 168] on icon "Play/Pause" at bounding box center [12, 172] width 11 height 11
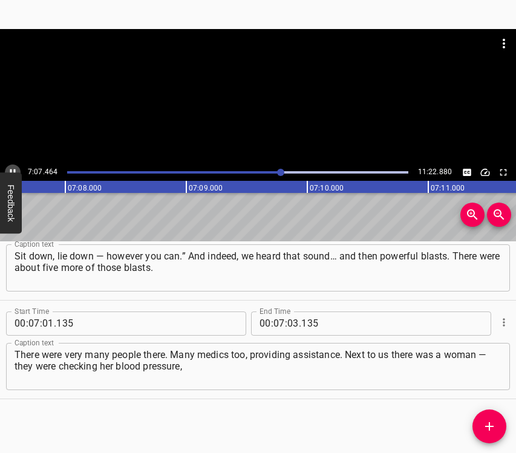
click at [15, 169] on icon "Play/Pause" at bounding box center [12, 172] width 5 height 7
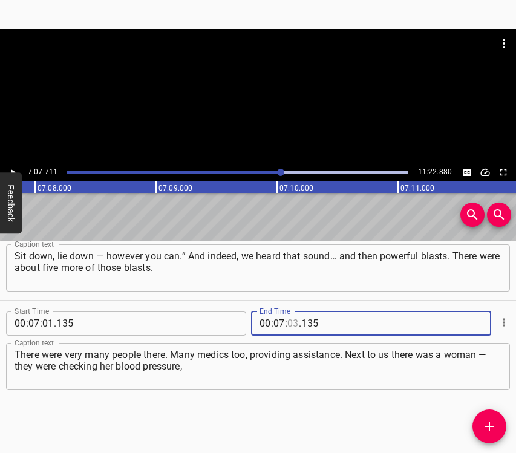
click at [288, 321] on input "number" at bounding box center [292, 324] width 11 height 24
type input "07"
type input "711"
click at [486, 422] on icon "Add Cue" at bounding box center [489, 426] width 15 height 15
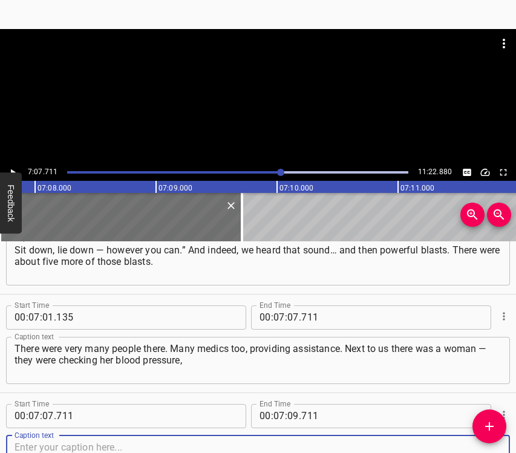
scroll to position [5466, 0]
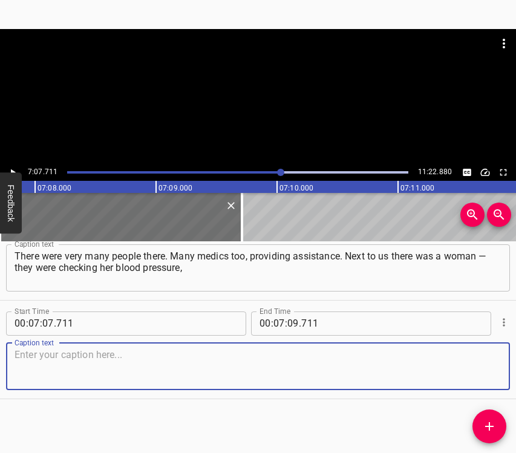
click at [488, 363] on textarea at bounding box center [258, 366] width 487 height 34
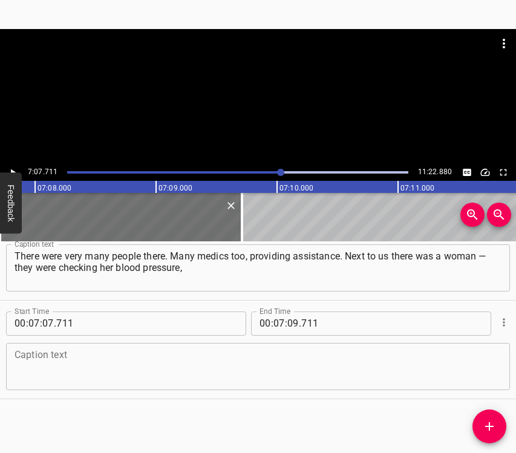
click at [50, 365] on textarea at bounding box center [258, 366] width 487 height 34
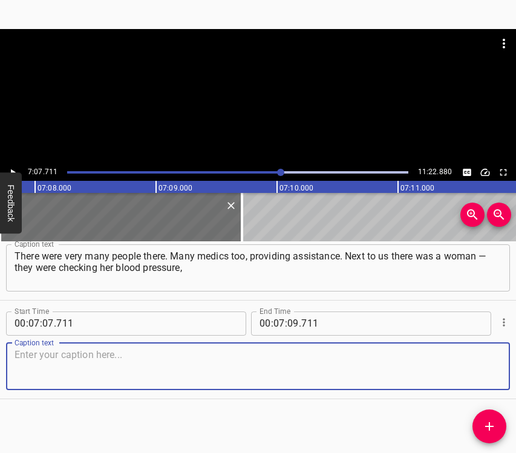
paste textarea "even doing an ECG, and giving injections. People were lighting the place with t…"
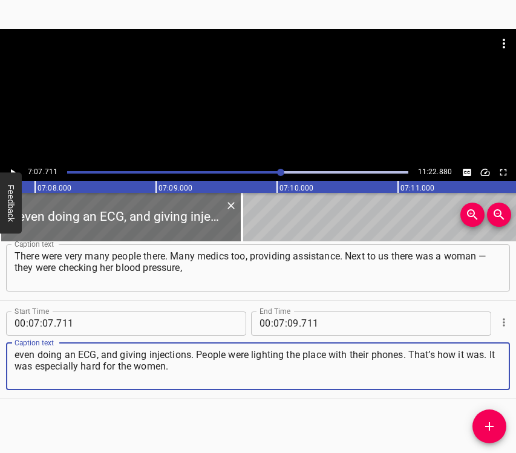
type textarea "even doing an ECG, and giving injections. People were lighting the place with t…"
click at [14, 168] on icon "Play/Pause" at bounding box center [12, 172] width 11 height 11
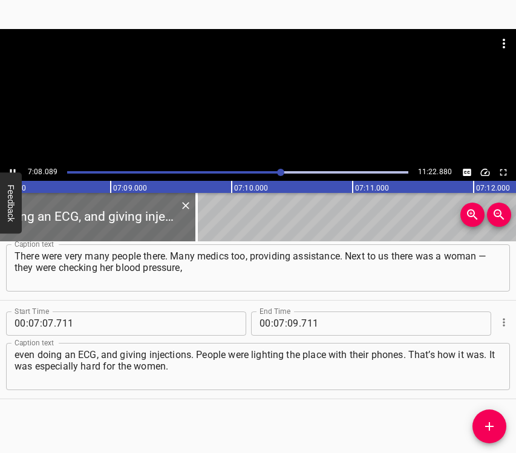
scroll to position [0, 51834]
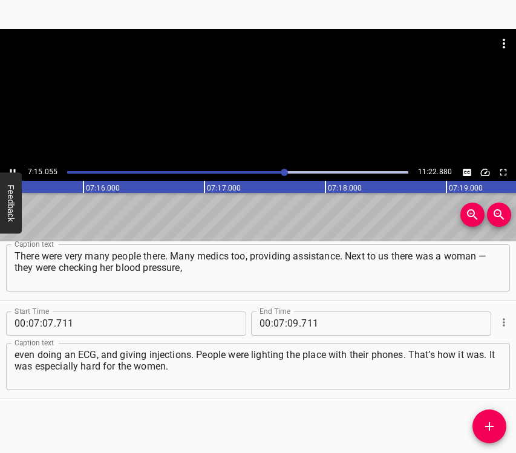
click at [13, 168] on icon "Play/Pause" at bounding box center [12, 172] width 11 height 11
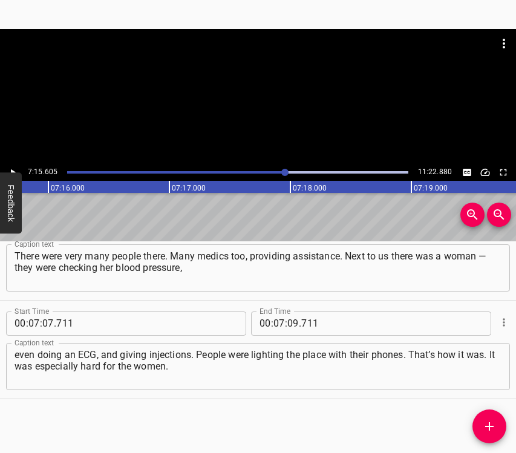
click at [293, 320] on div "00 : 07 : 09 . 711" at bounding box center [335, 324] width 169 height 24
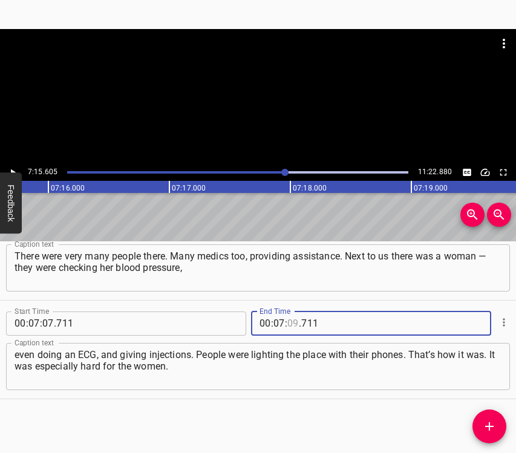
click at [291, 319] on input "number" at bounding box center [292, 324] width 11 height 24
type input "15"
type input "605"
click at [486, 419] on button "Add Cue" at bounding box center [490, 427] width 34 height 34
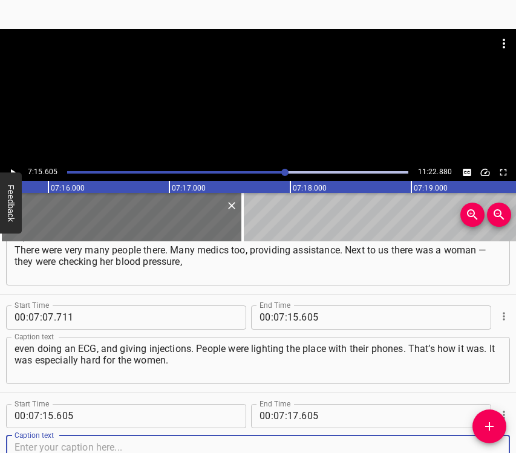
scroll to position [5565, 0]
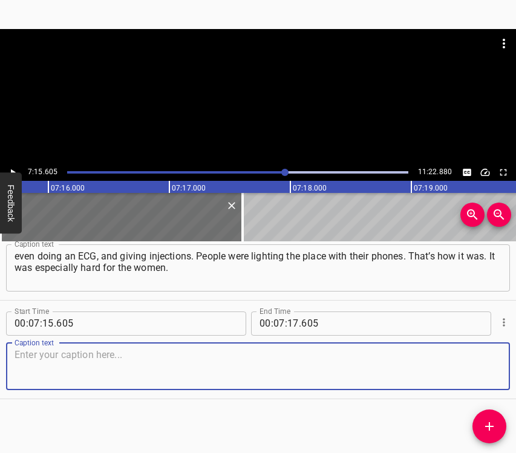
drag, startPoint x: 479, startPoint y: 376, endPoint x: 516, endPoint y: 366, distance: 37.6
click at [497, 372] on div "Caption text" at bounding box center [258, 366] width 504 height 47
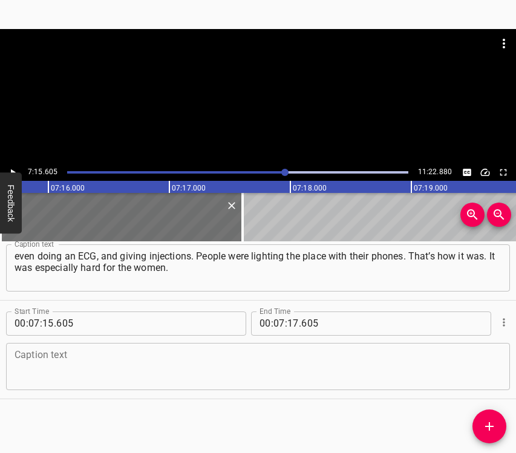
click at [163, 380] on textarea at bounding box center [258, 366] width 487 height 34
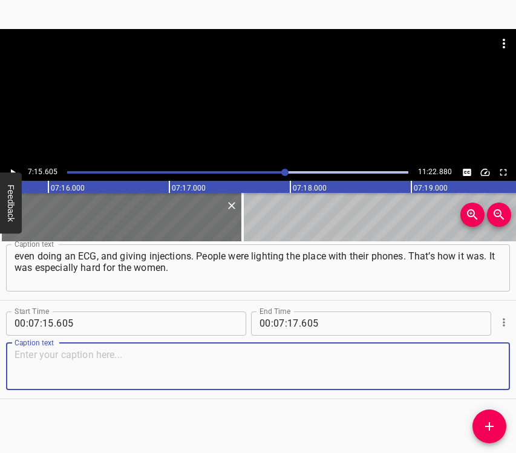
paste textarea "They were escorting out one elderly [DEMOGRAPHIC_DATA] — she was in very poor c…"
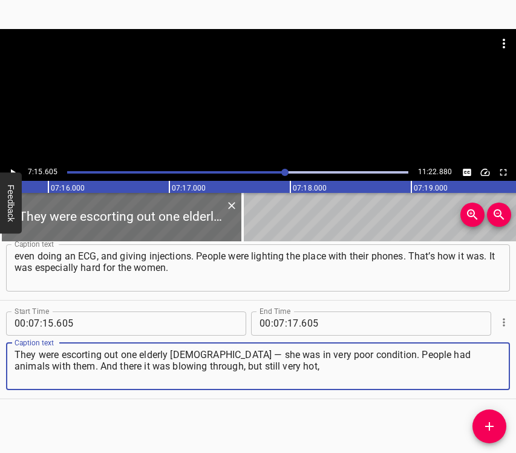
type textarea "They were escorting out one elderly [DEMOGRAPHIC_DATA] — she was in very poor c…"
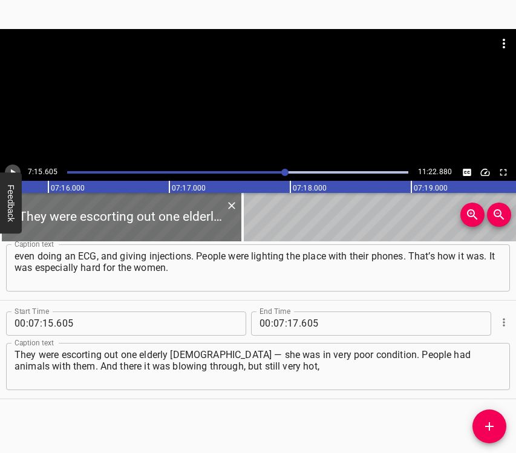
click at [10, 167] on icon "Play/Pause" at bounding box center [12, 172] width 11 height 11
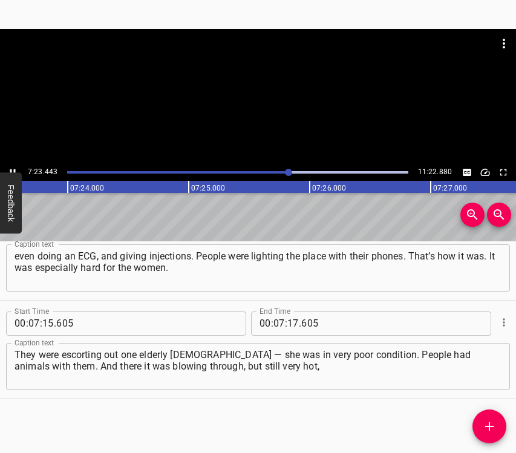
click at [10, 163] on div at bounding box center [258, 96] width 516 height 135
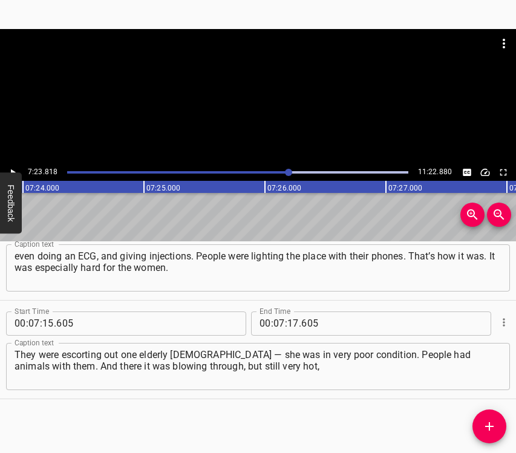
scroll to position [0, 53707]
click at [289, 325] on input "number" at bounding box center [292, 324] width 11 height 24
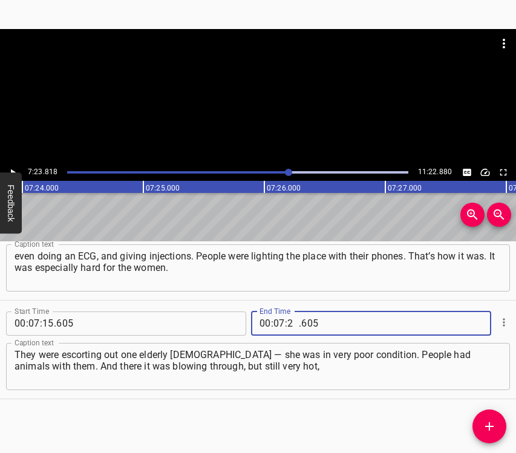
type input "23"
type input "818"
click at [493, 427] on icon "Add Cue" at bounding box center [489, 426] width 8 height 8
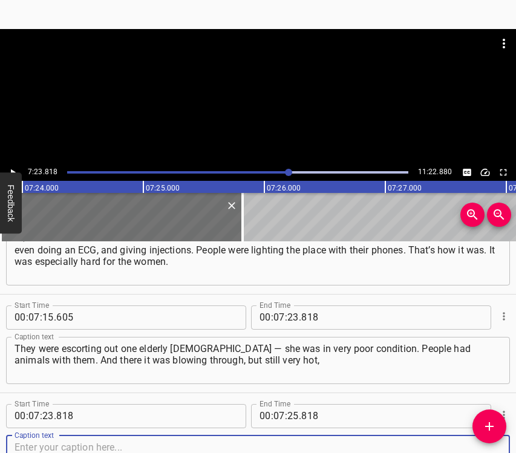
scroll to position [5663, 0]
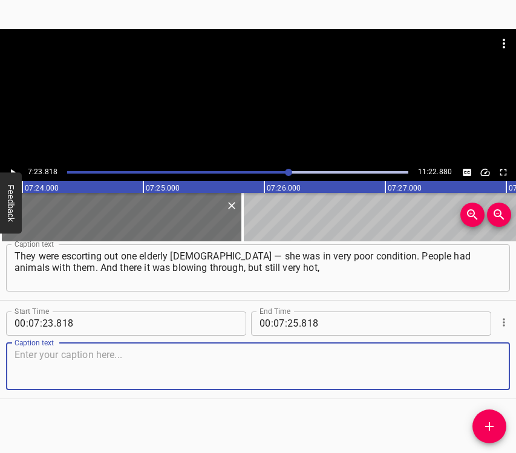
click at [479, 372] on textarea at bounding box center [258, 366] width 487 height 34
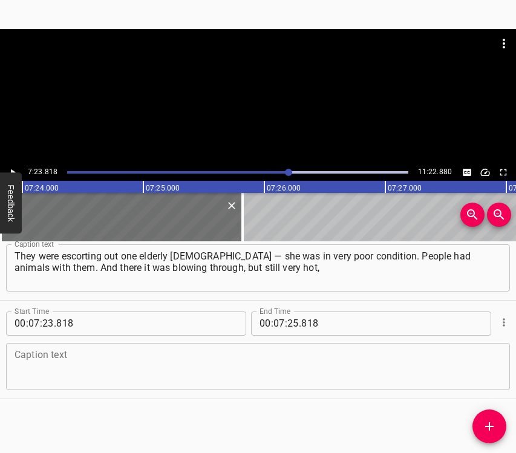
click at [116, 370] on textarea at bounding box center [258, 366] width 487 height 34
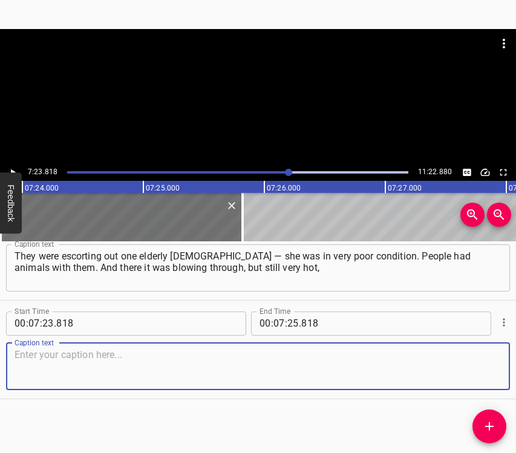
paste textarea "because of such a crowd of people. Then, it seemed, the alarm was over. We had …"
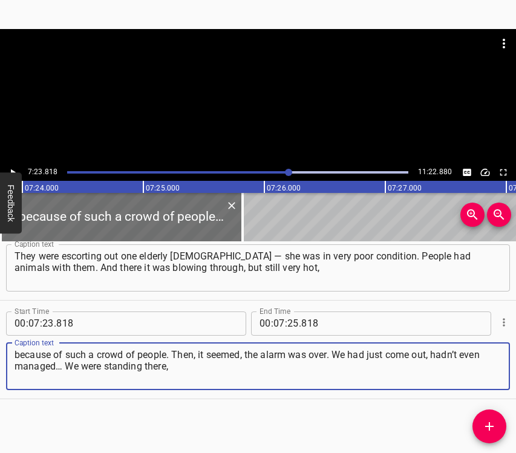
type textarea "because of such a crowd of people. Then, it seemed, the alarm was over. We had …"
